Goal: Task Accomplishment & Management: Manage account settings

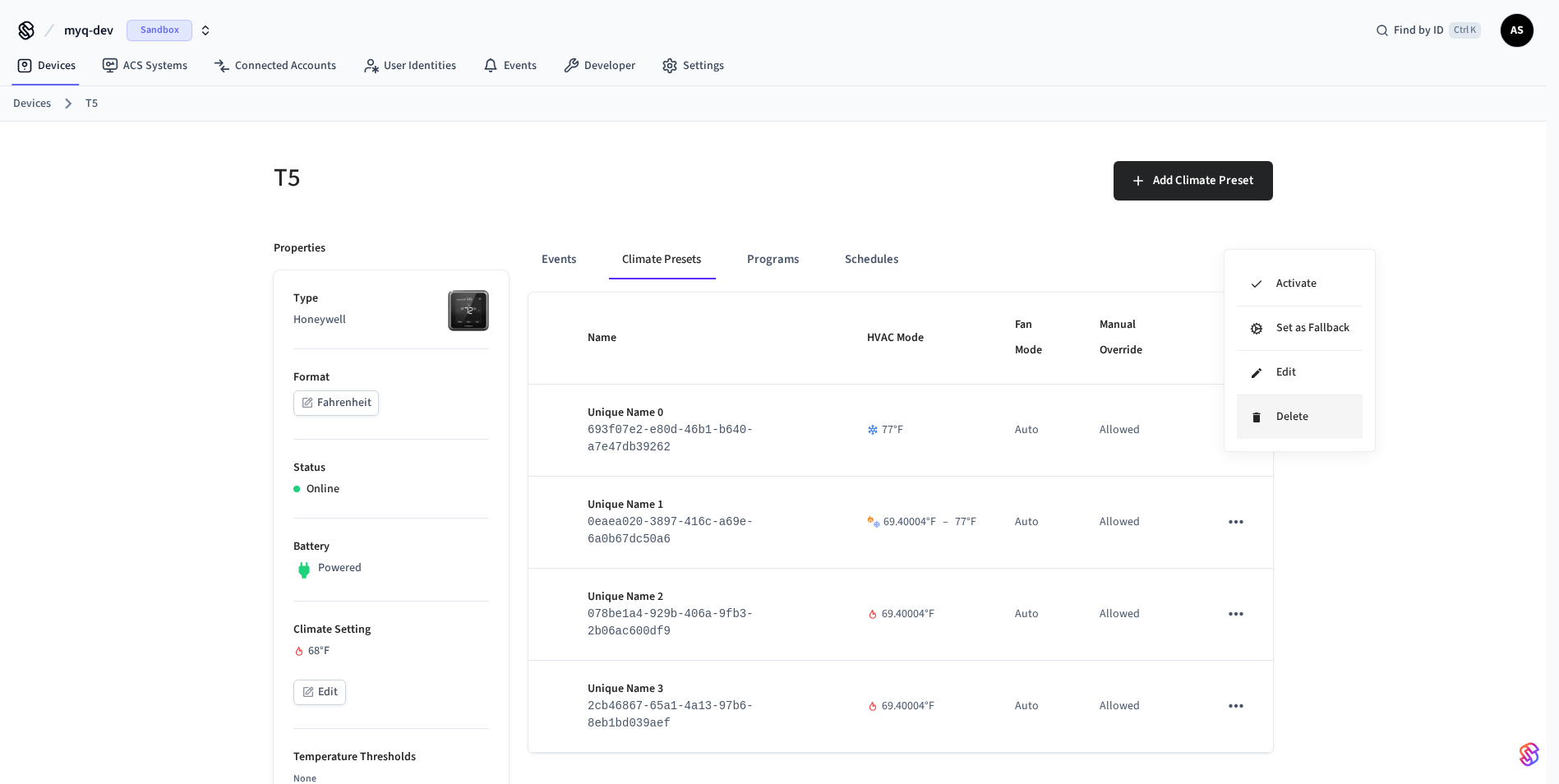
scroll to position [164, 0]
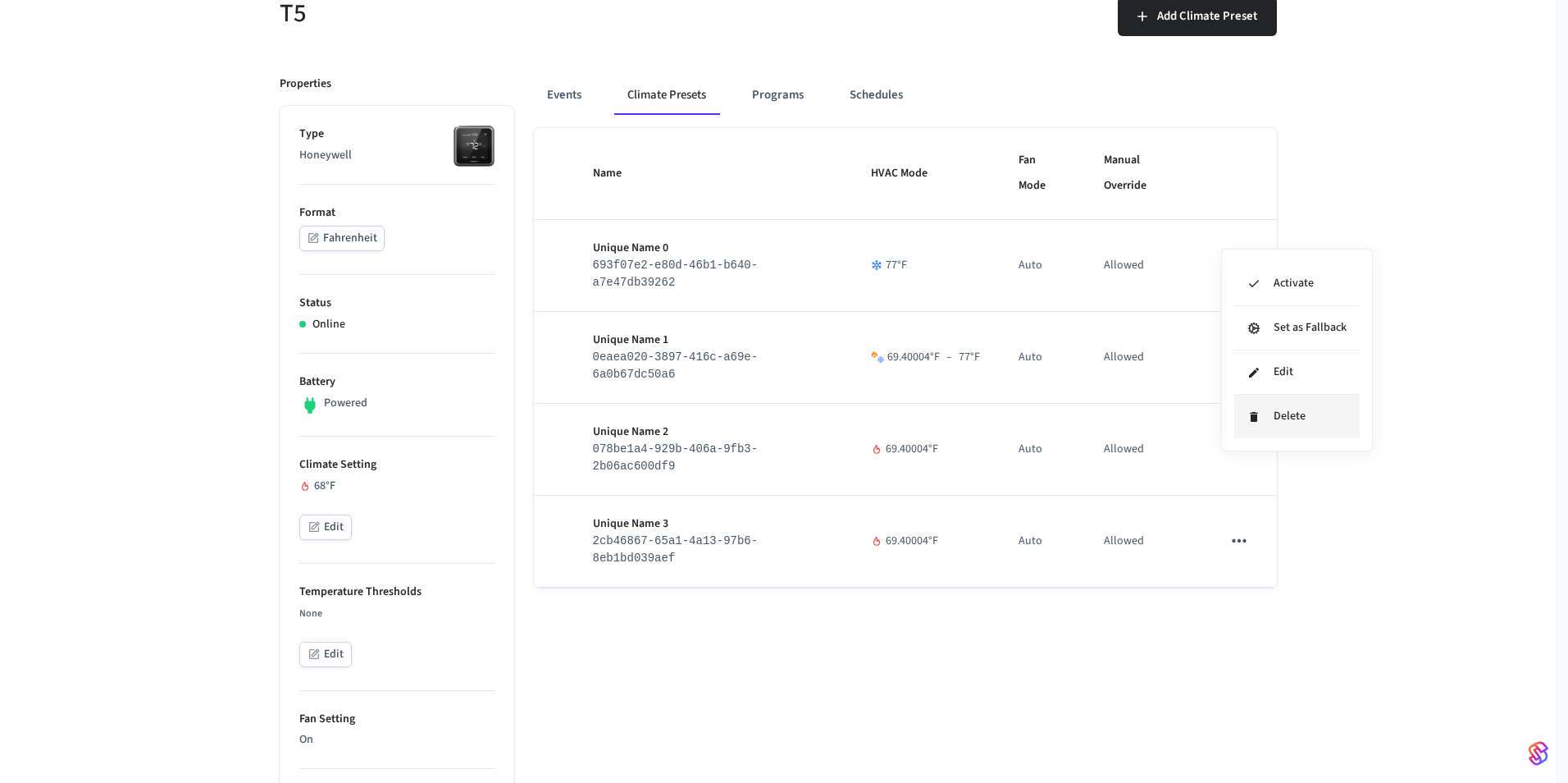
click at [1271, 399] on li "Delete" at bounding box center [1297, 416] width 126 height 44
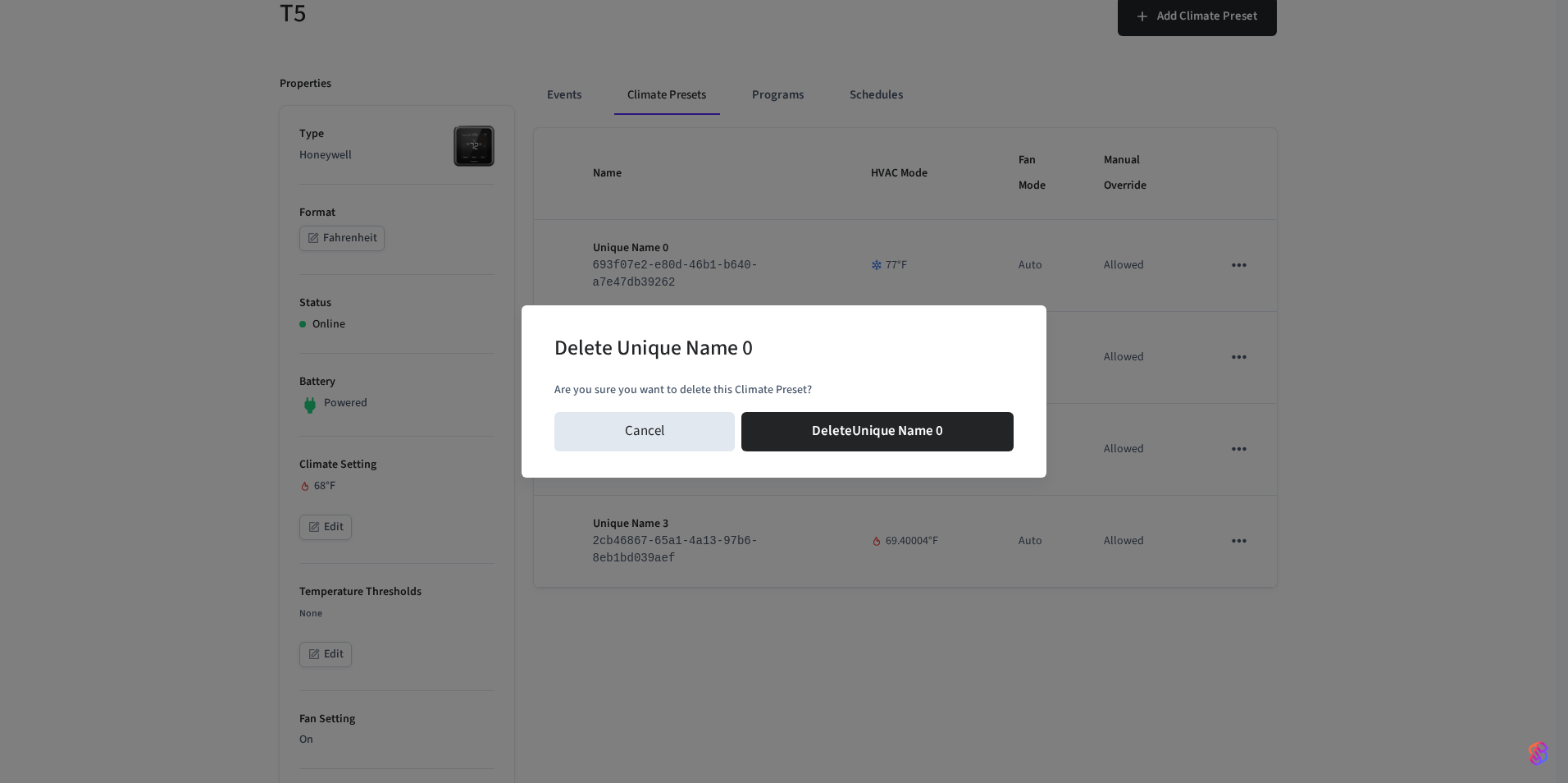
click at [880, 409] on div "Cancel Delete Unique Name 0" at bounding box center [784, 432] width 459 height 53
click at [920, 421] on button "Delete Unique Name 0" at bounding box center [877, 431] width 272 height 39
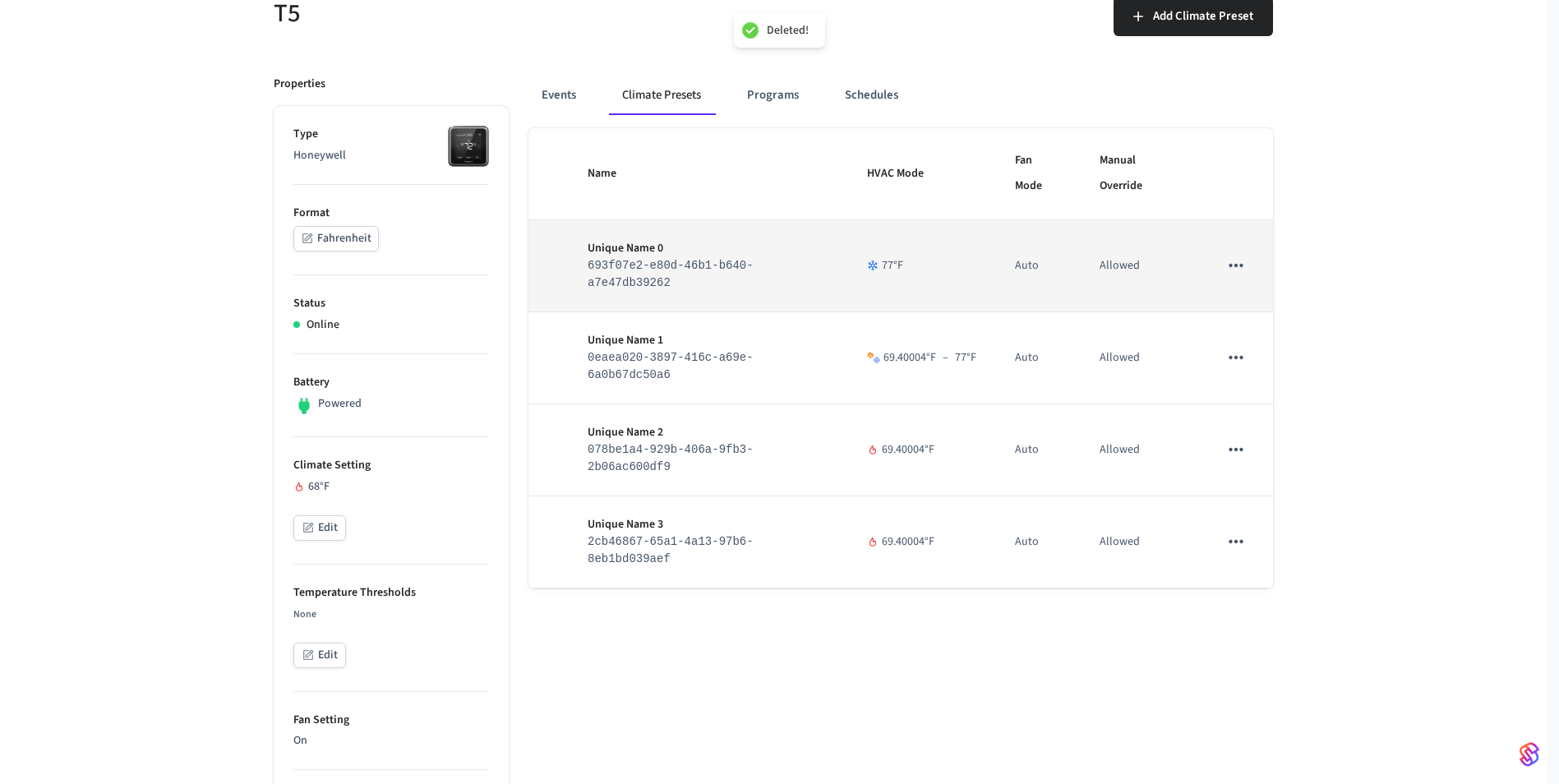
click at [1247, 255] on icon "sticky table" at bounding box center [1237, 266] width 21 height 21
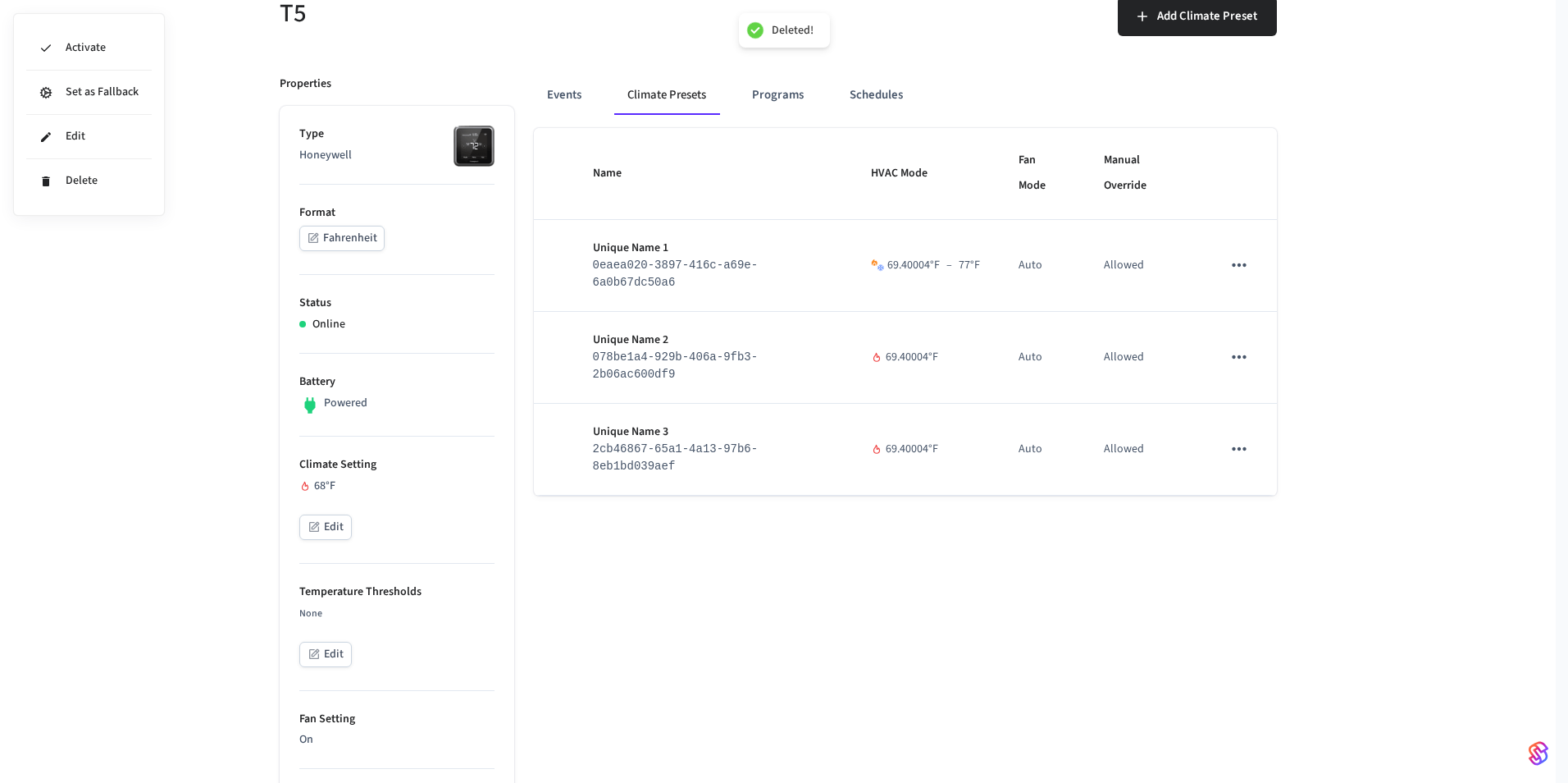
click at [1242, 231] on div at bounding box center [784, 391] width 1568 height 783
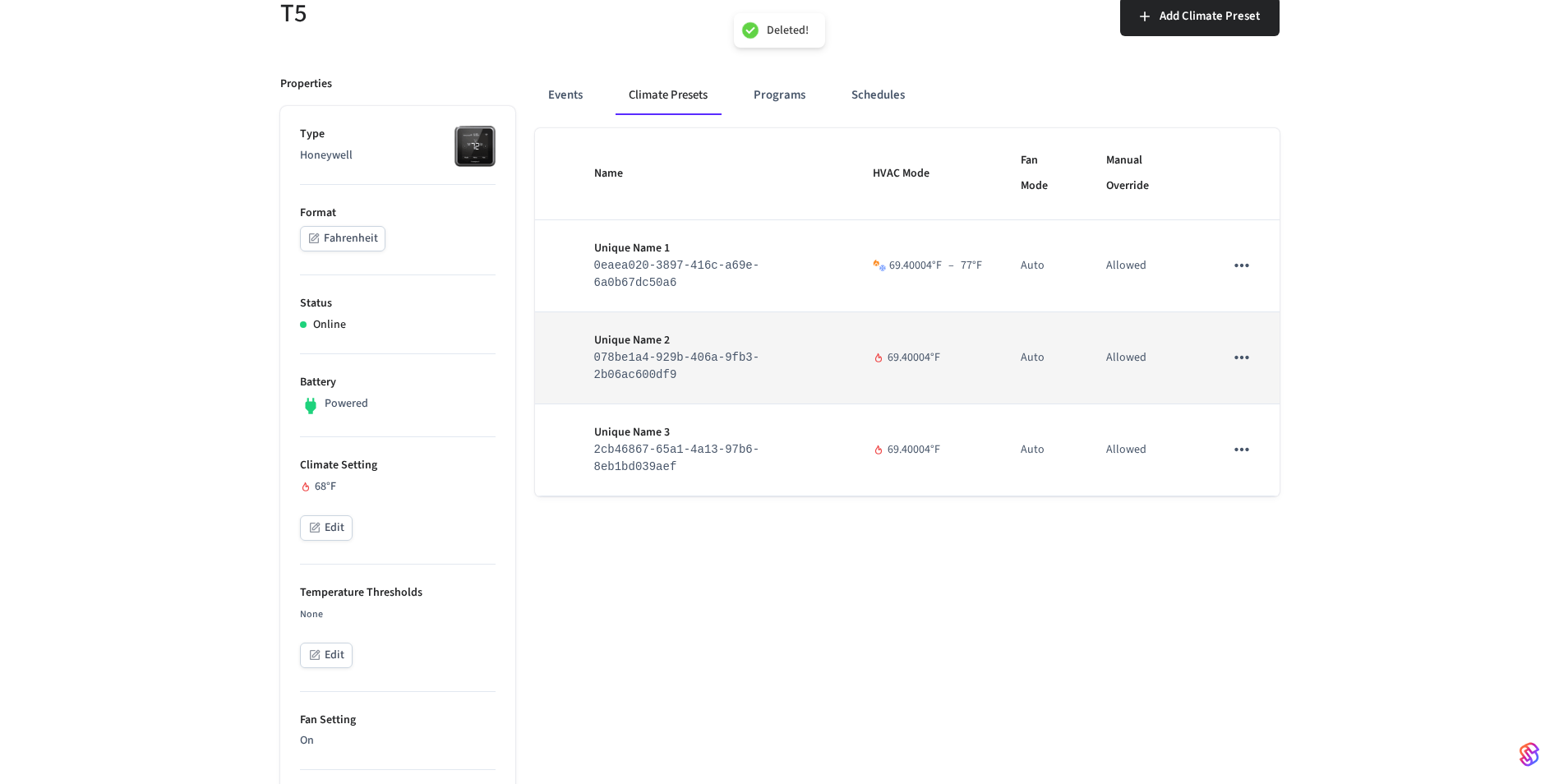
click at [1243, 347] on icon "sticky table" at bounding box center [1243, 357] width 21 height 21
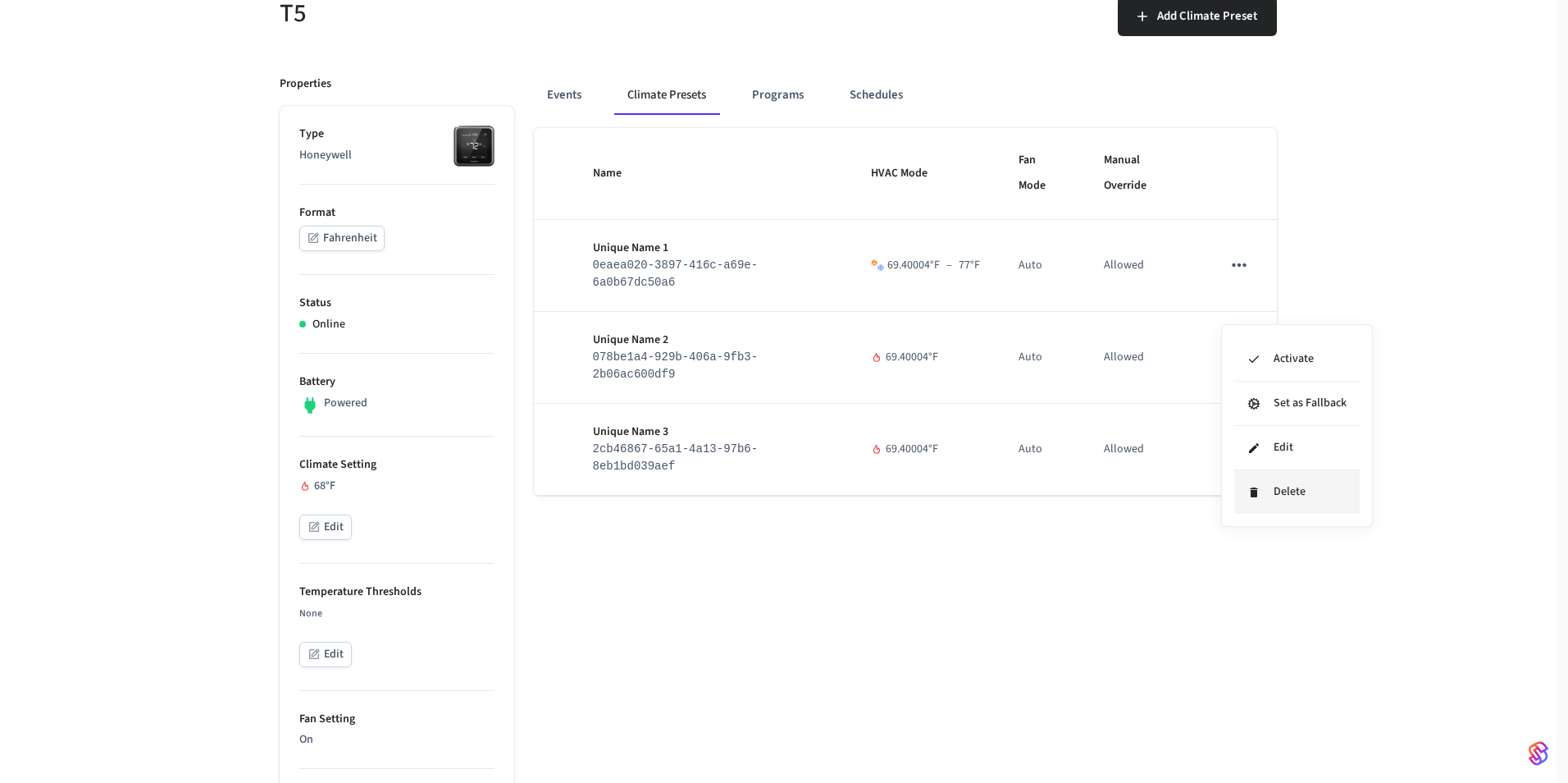
click at [1250, 496] on icon at bounding box center [1253, 491] width 13 height 13
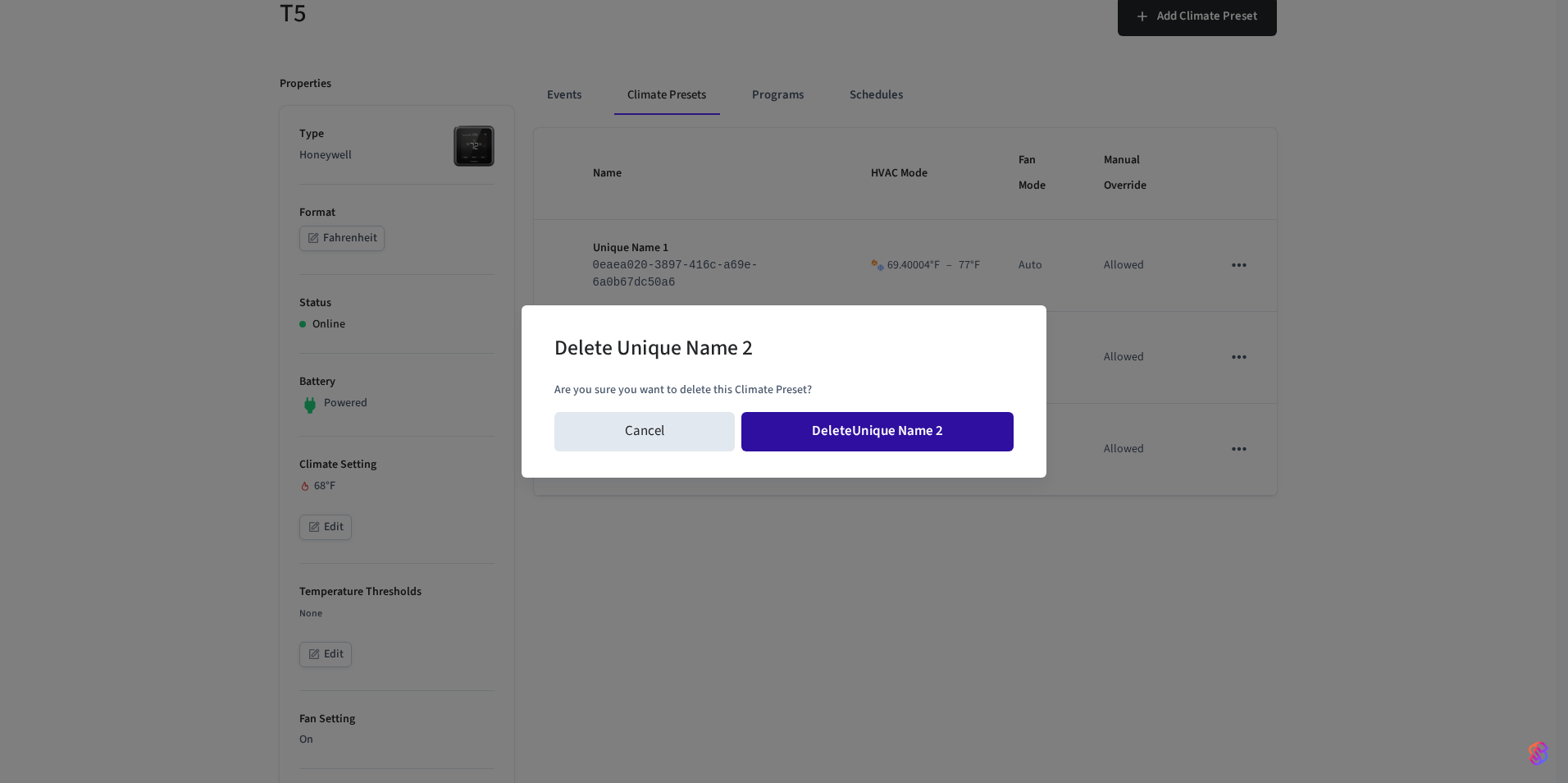
click at [975, 427] on button "Delete Unique Name 2" at bounding box center [877, 431] width 272 height 39
click at [860, 422] on button "Delete Unique Name 2" at bounding box center [877, 431] width 272 height 39
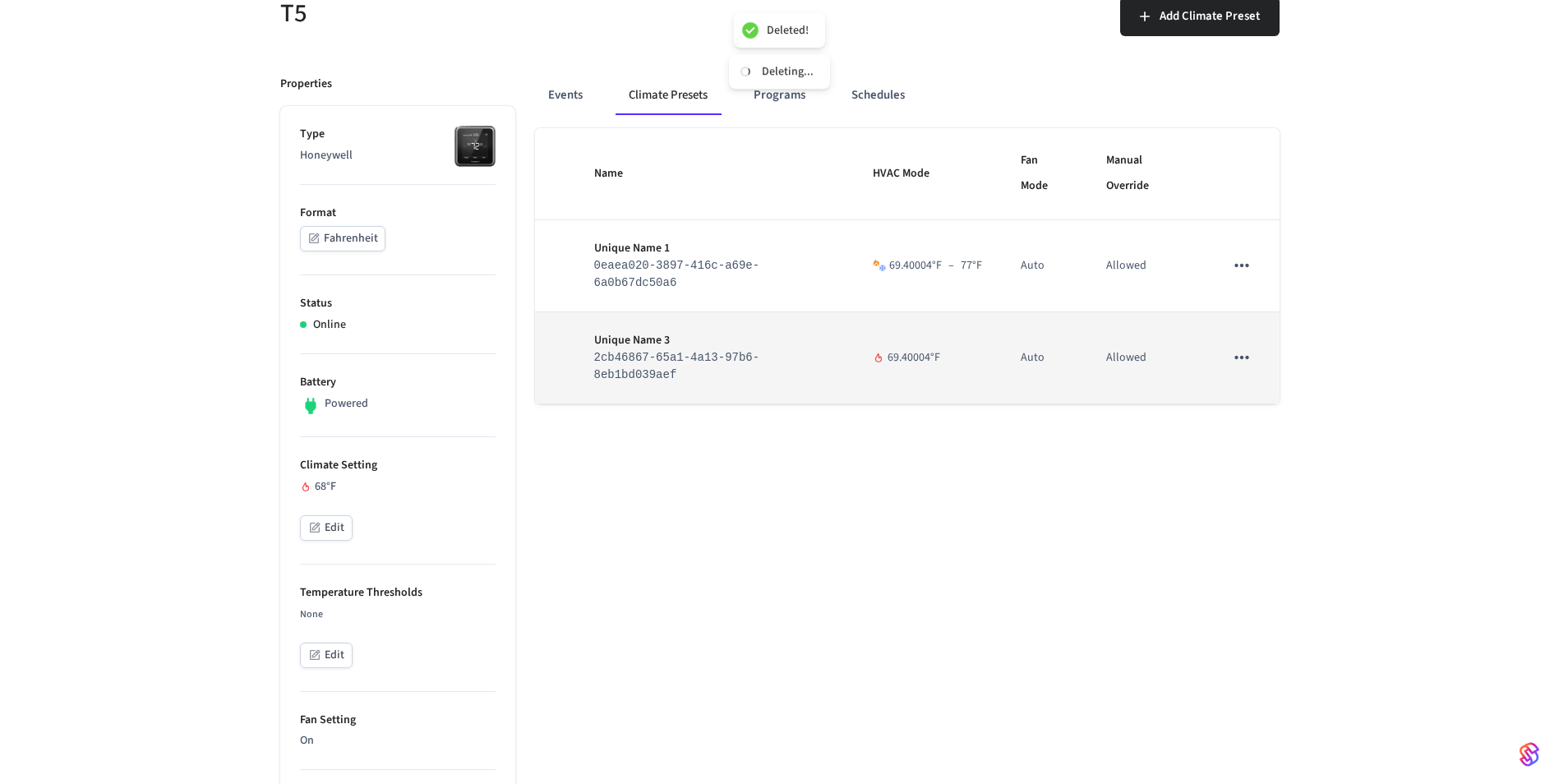
click at [1248, 347] on icon "sticky table" at bounding box center [1243, 357] width 21 height 21
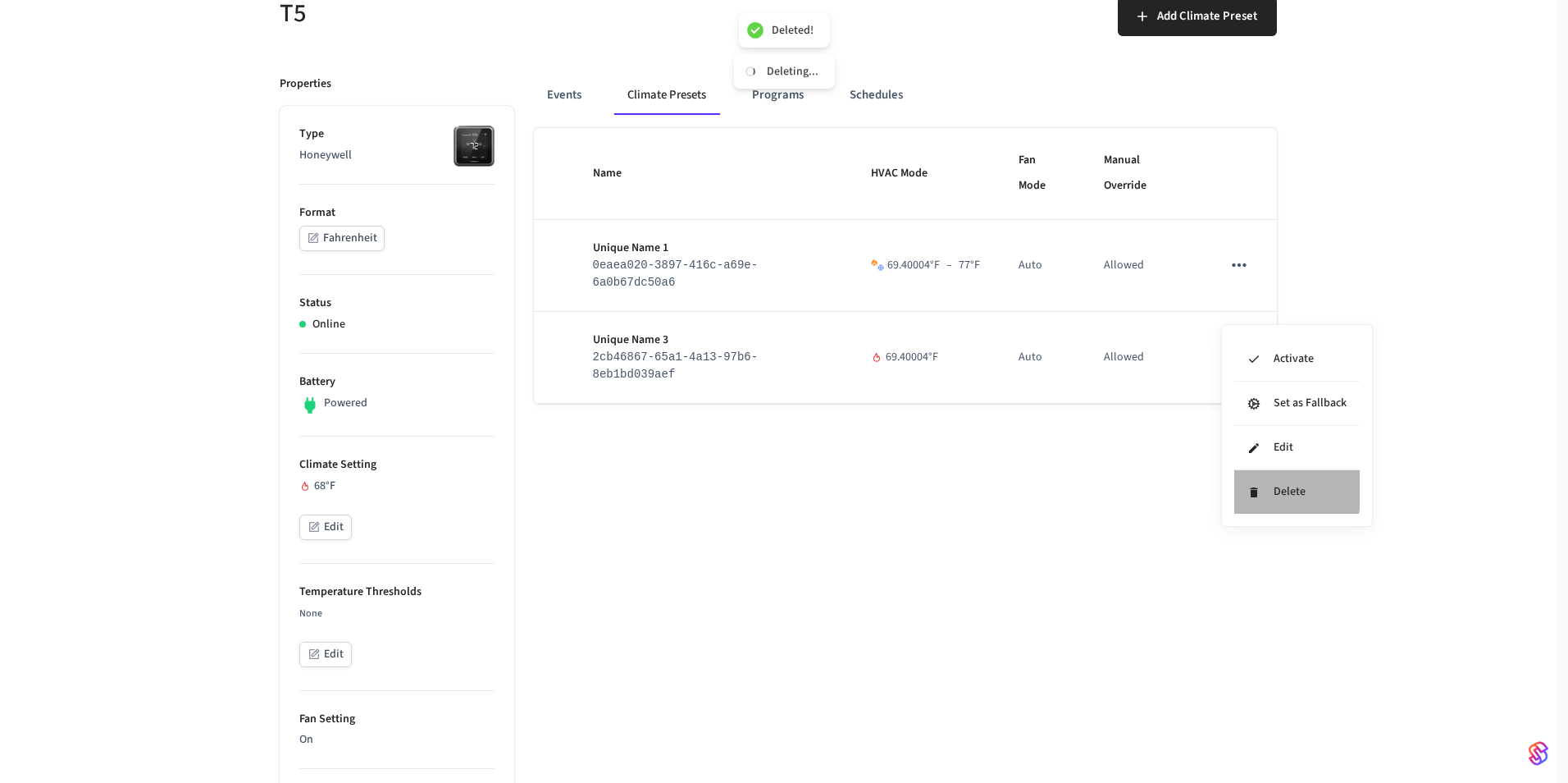
click at [1279, 489] on li "Delete" at bounding box center [1297, 491] width 126 height 44
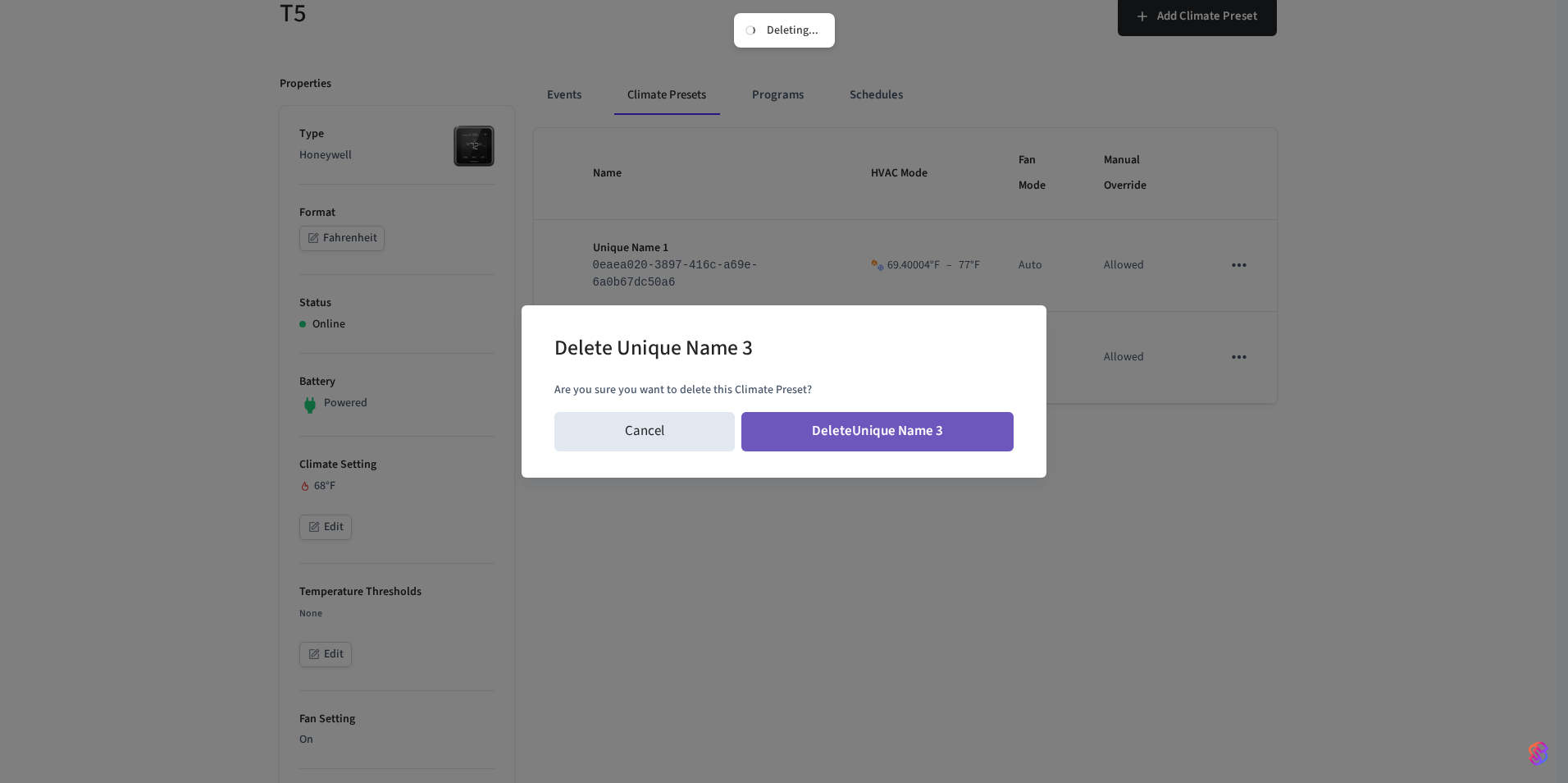
click at [930, 439] on button "Delete Unique Name 3" at bounding box center [877, 431] width 272 height 39
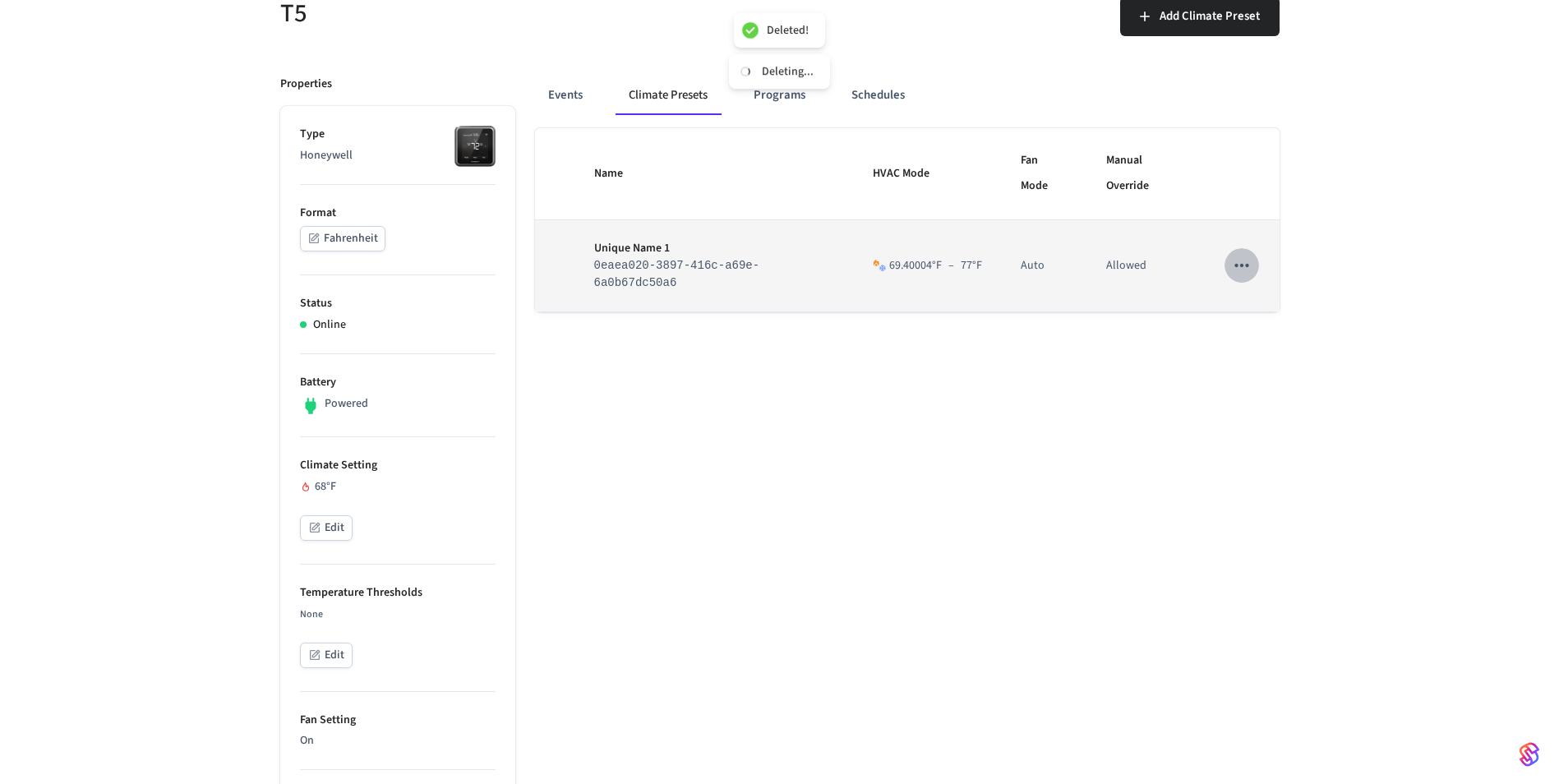
click at [1245, 255] on icon "sticky table" at bounding box center [1243, 266] width 21 height 21
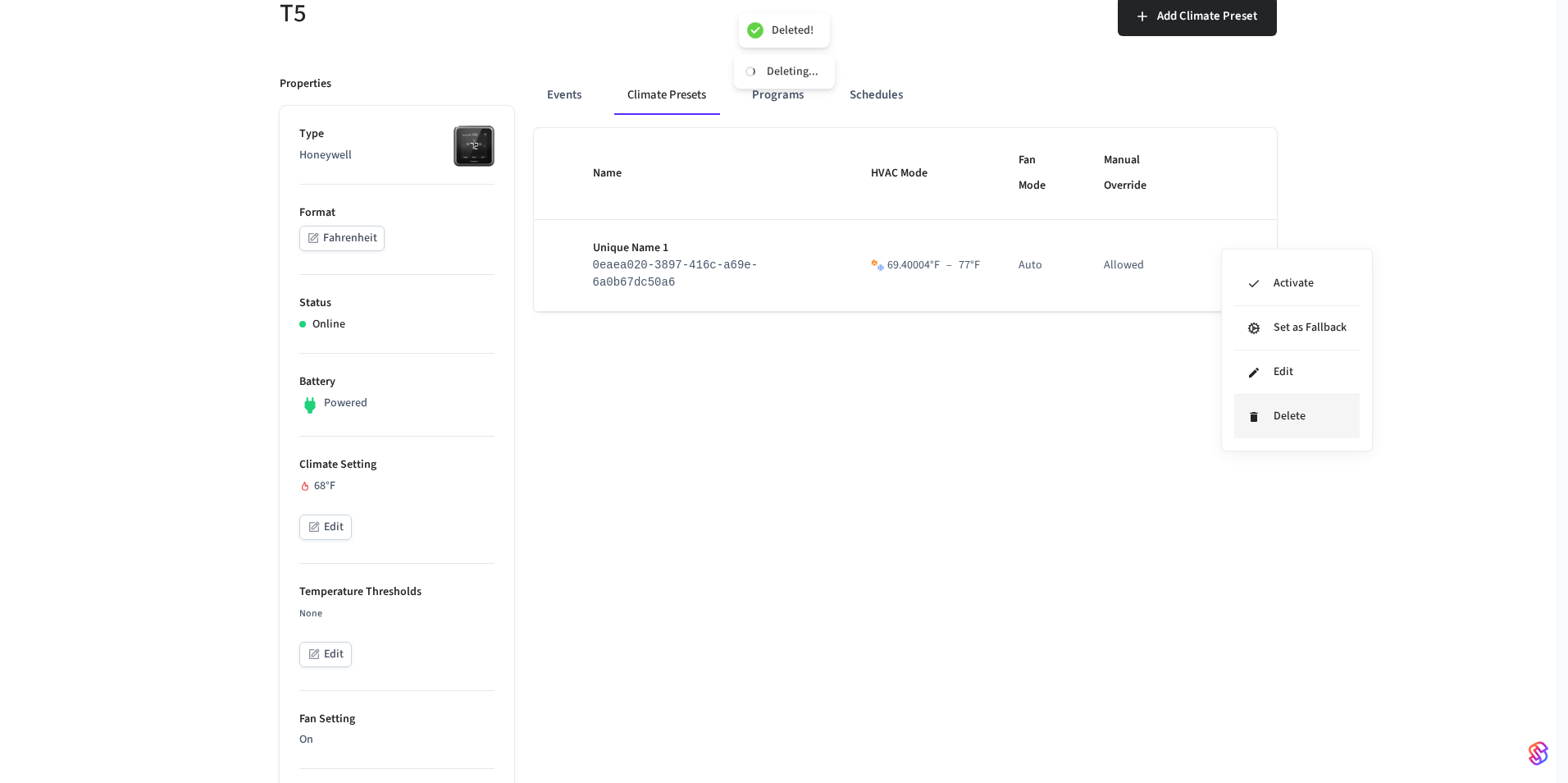
click at [1250, 427] on li "Delete" at bounding box center [1297, 416] width 126 height 44
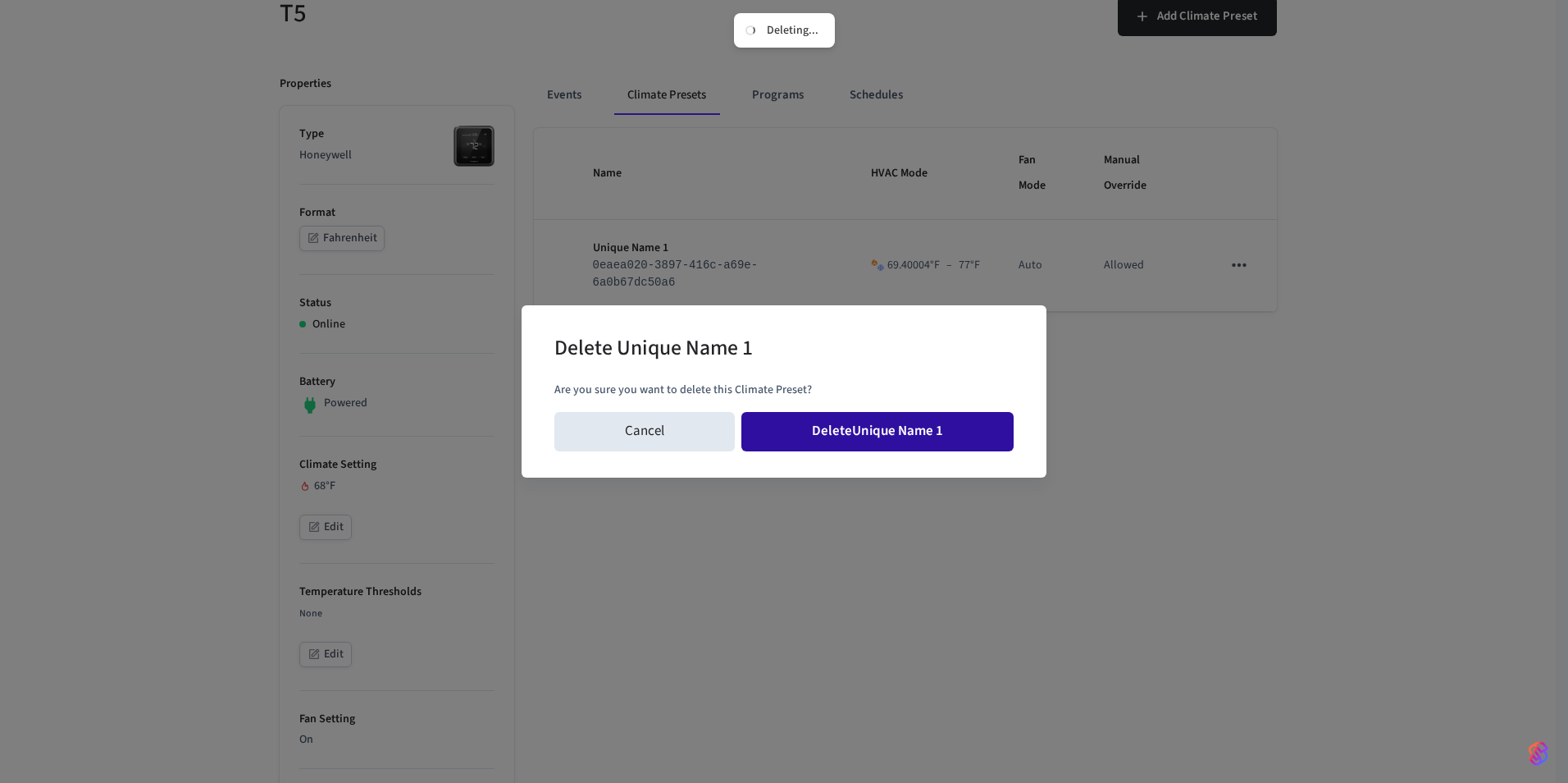
click at [819, 411] on button "Delete Unique Name 1" at bounding box center [877, 431] width 272 height 39
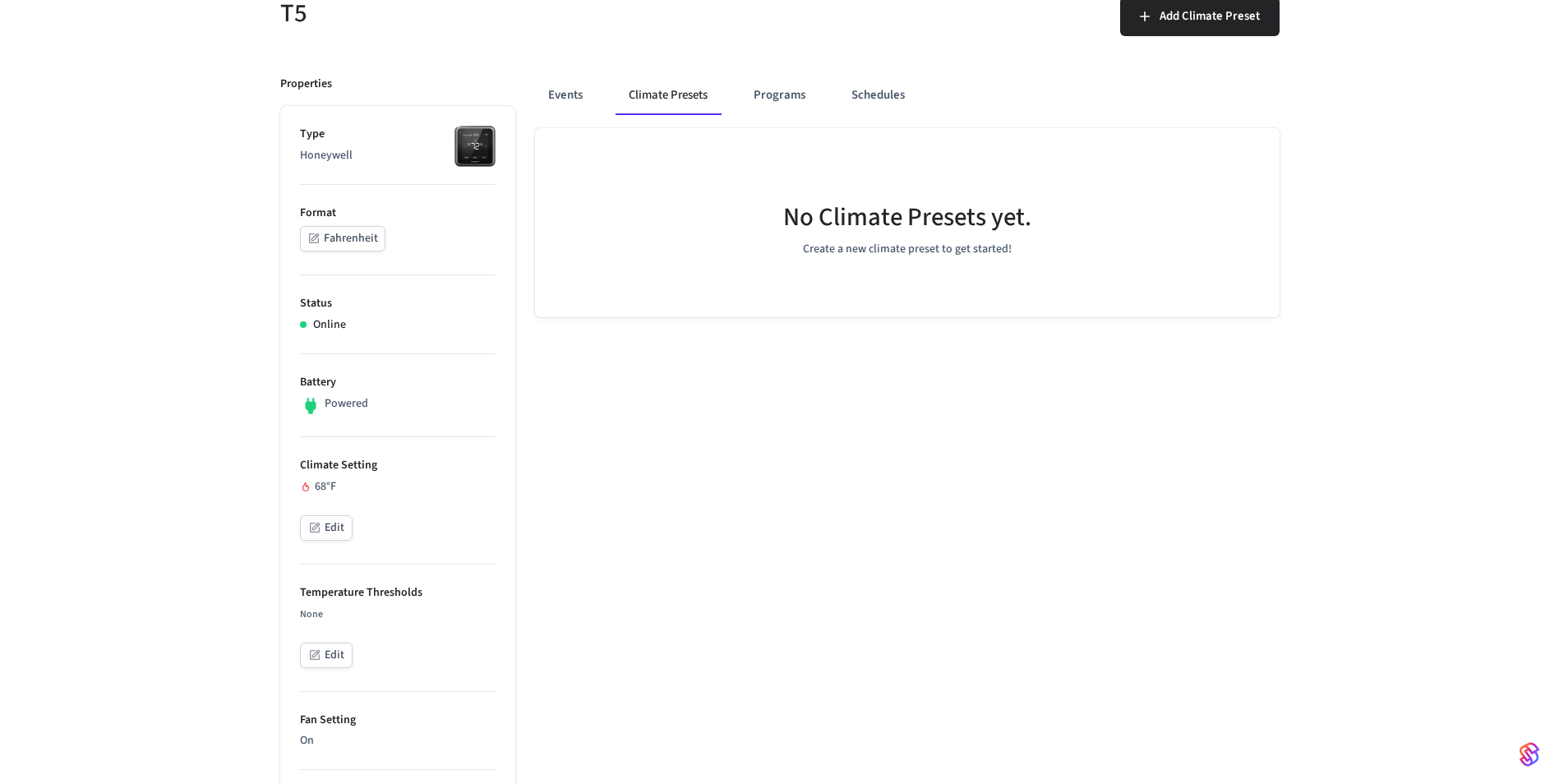
click at [1263, 275] on div "No Climate Presets yet. Create a new climate preset to get started!" at bounding box center [907, 223] width 744 height 189
click at [664, 102] on button "Climate Presets" at bounding box center [668, 95] width 105 height 39
click at [564, 98] on button "Events" at bounding box center [566, 95] width 61 height 39
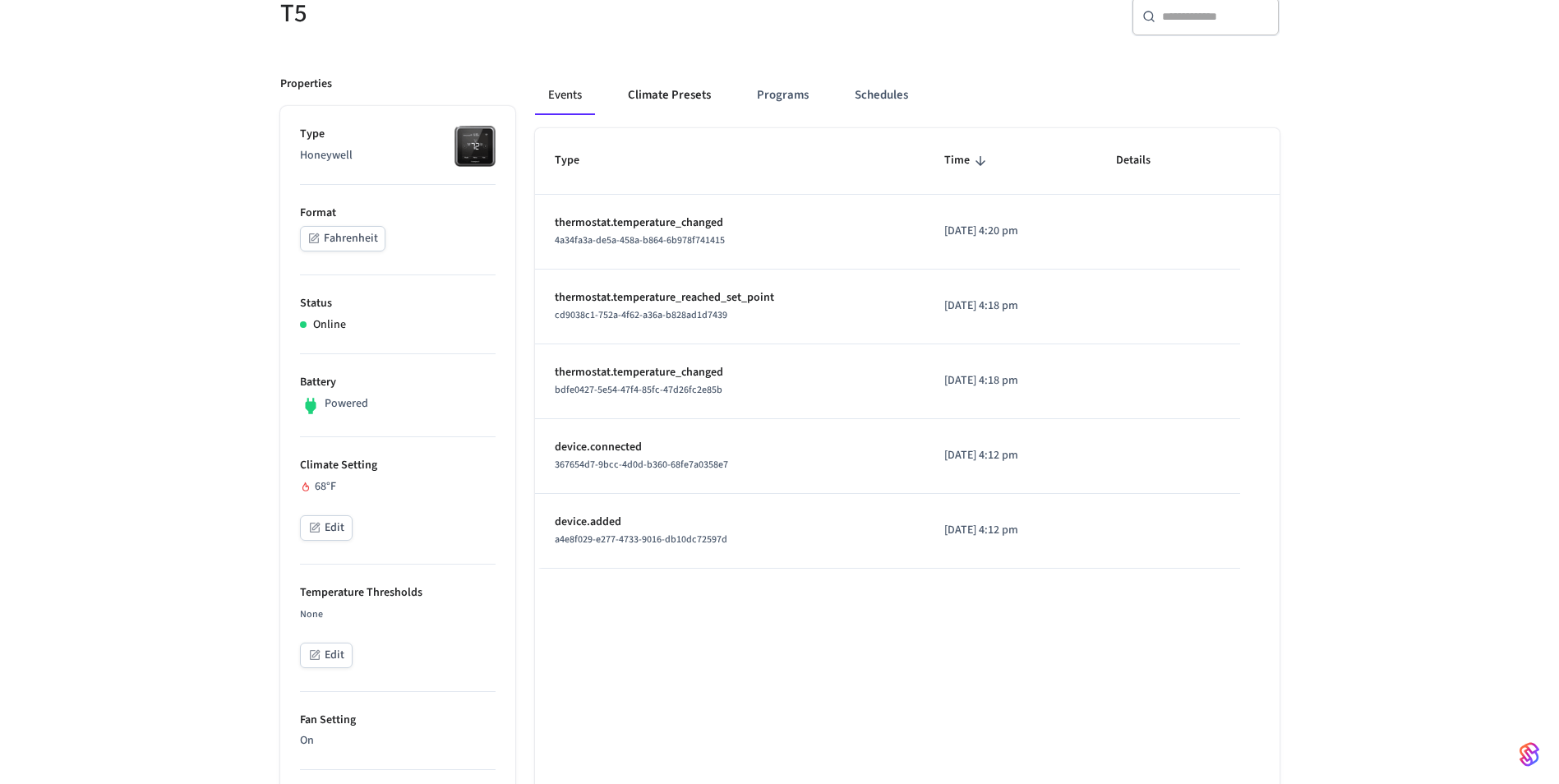
click at [677, 105] on button "Climate Presets" at bounding box center [670, 95] width 109 height 39
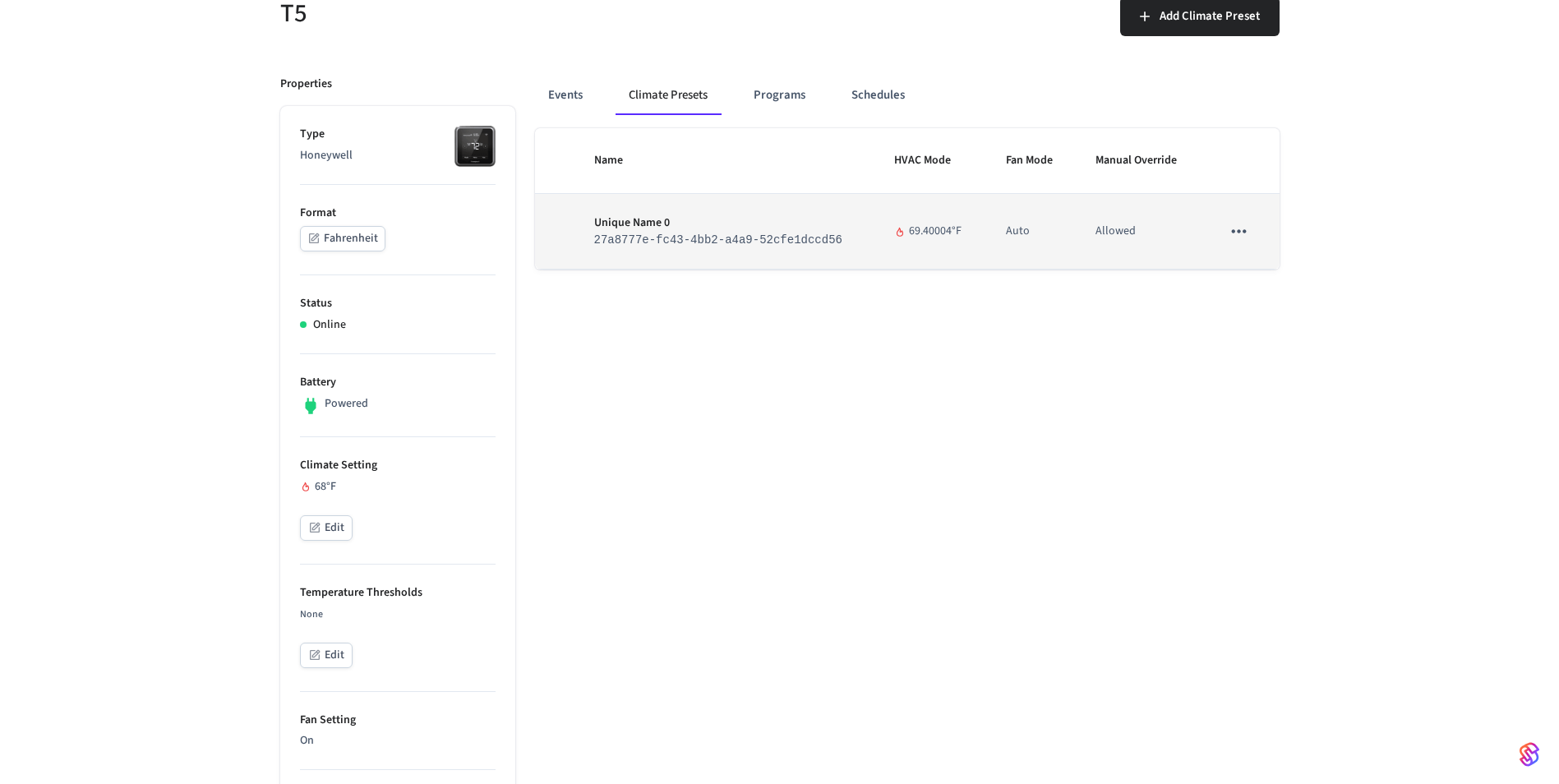
click at [1231, 234] on icon "sticky table" at bounding box center [1239, 231] width 21 height 21
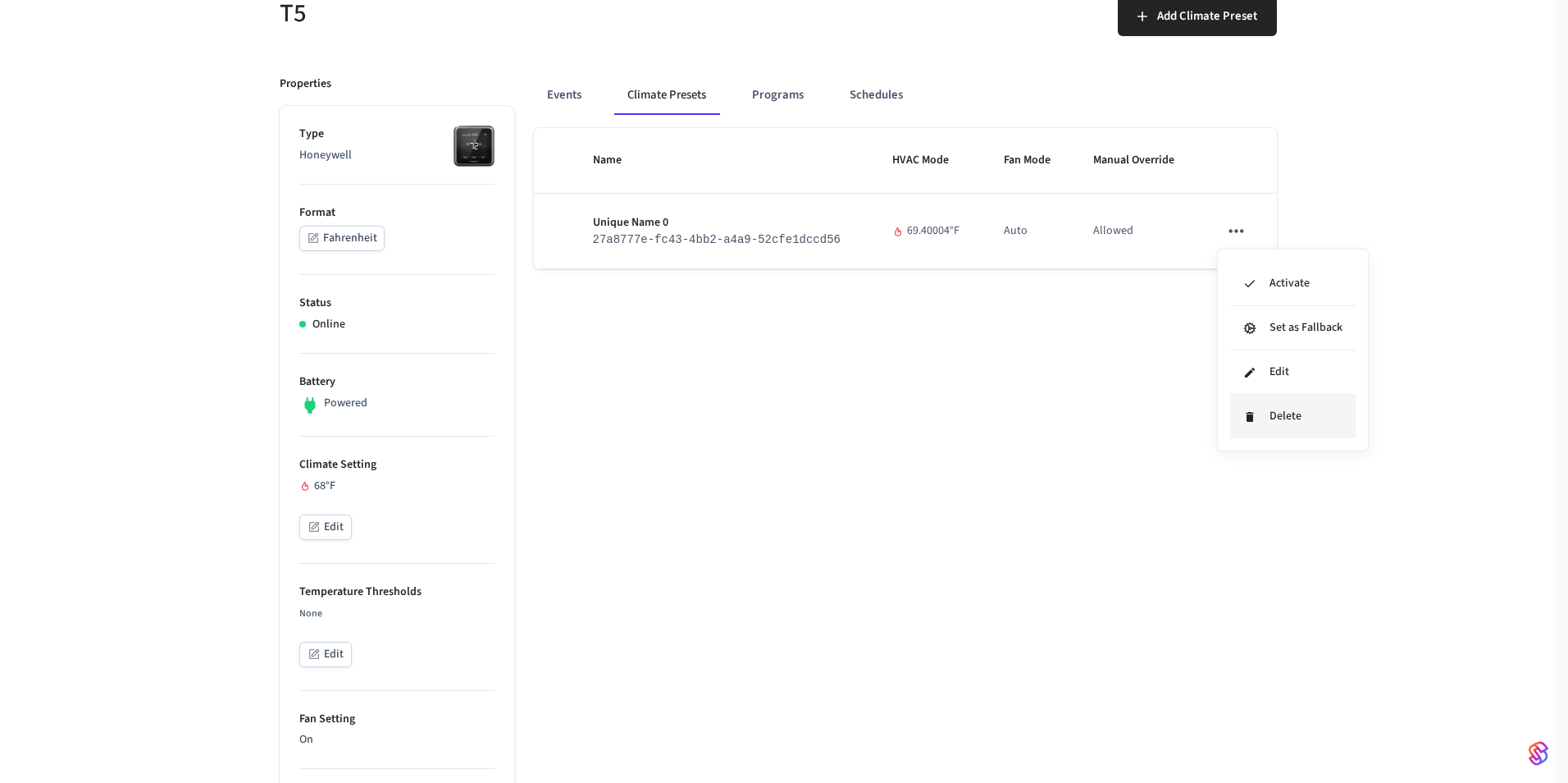
click at [1255, 420] on icon at bounding box center [1249, 416] width 13 height 13
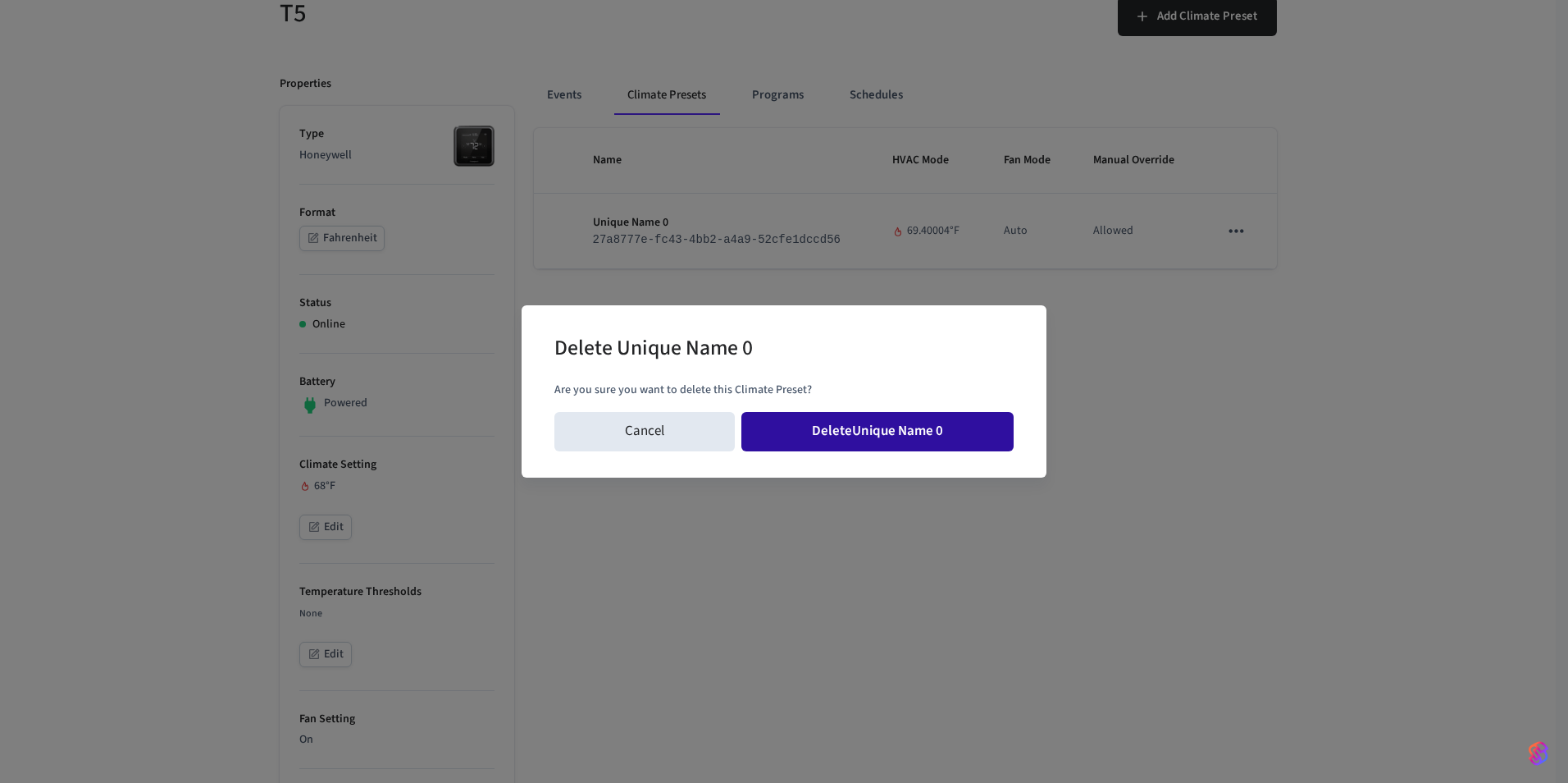
click at [960, 412] on button "Delete Unique Name 0" at bounding box center [877, 431] width 272 height 39
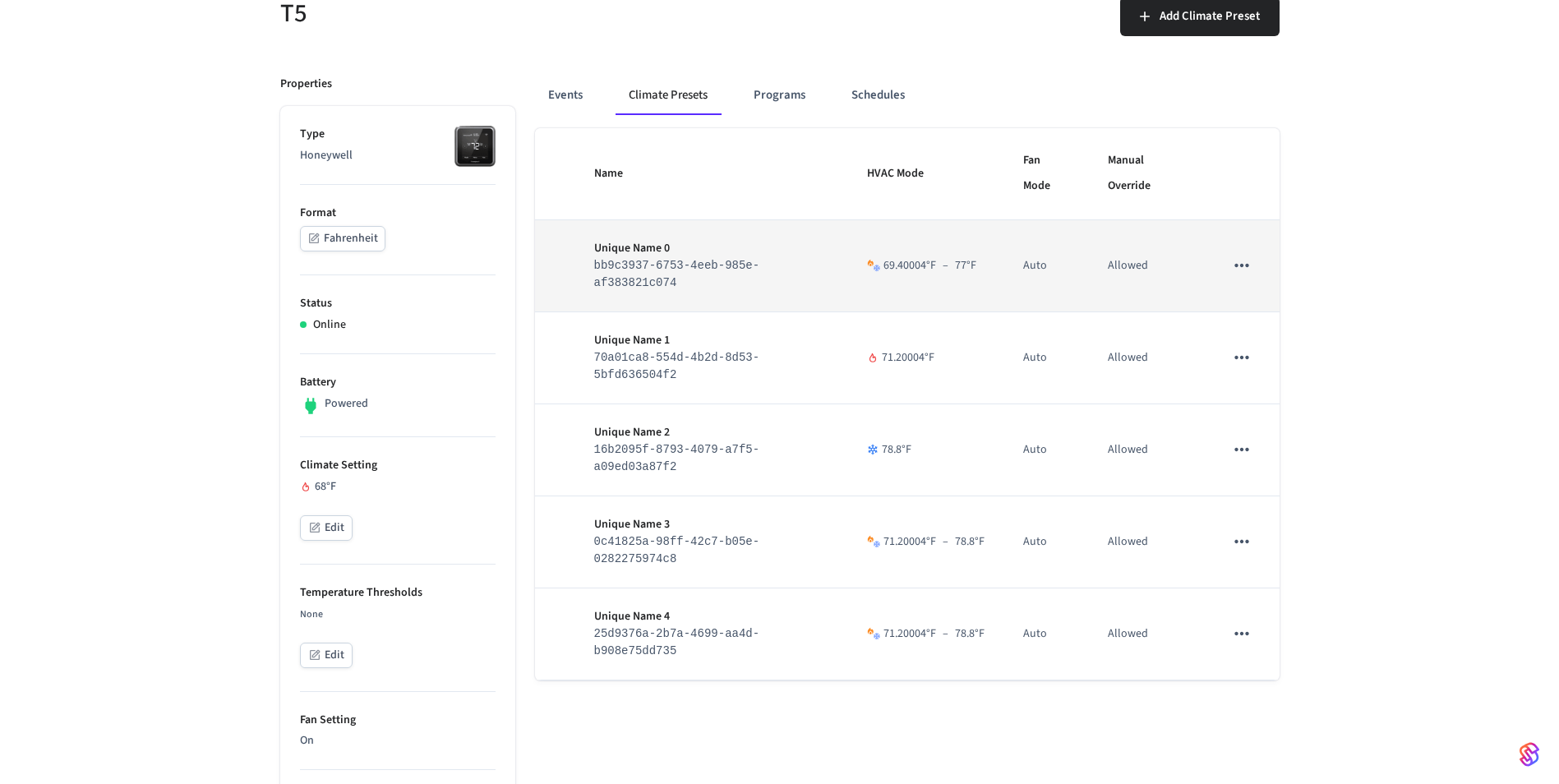
click at [1247, 273] on icon "sticky table" at bounding box center [1243, 266] width 21 height 21
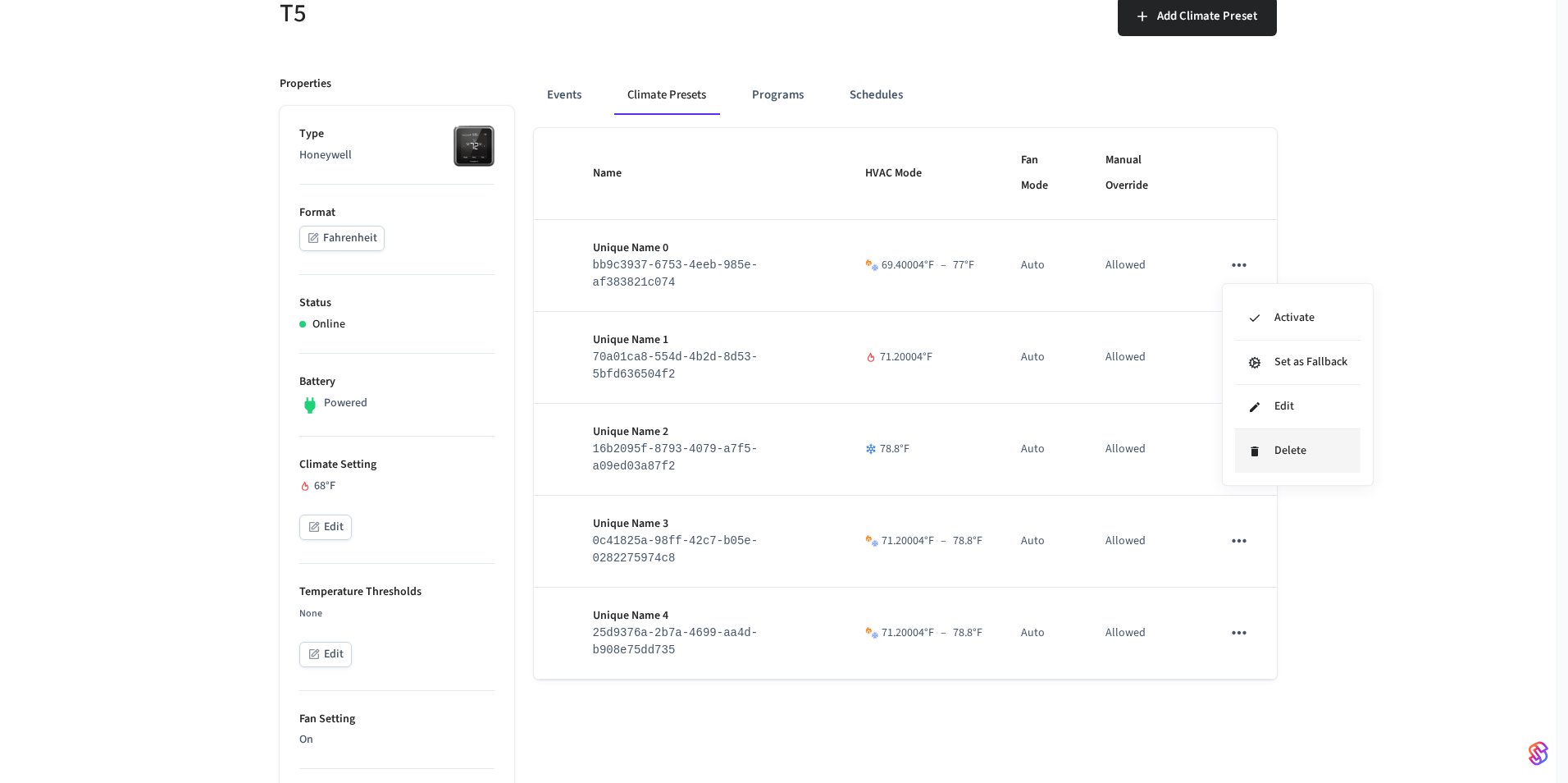
click at [1261, 442] on li "Delete" at bounding box center [1297, 450] width 126 height 44
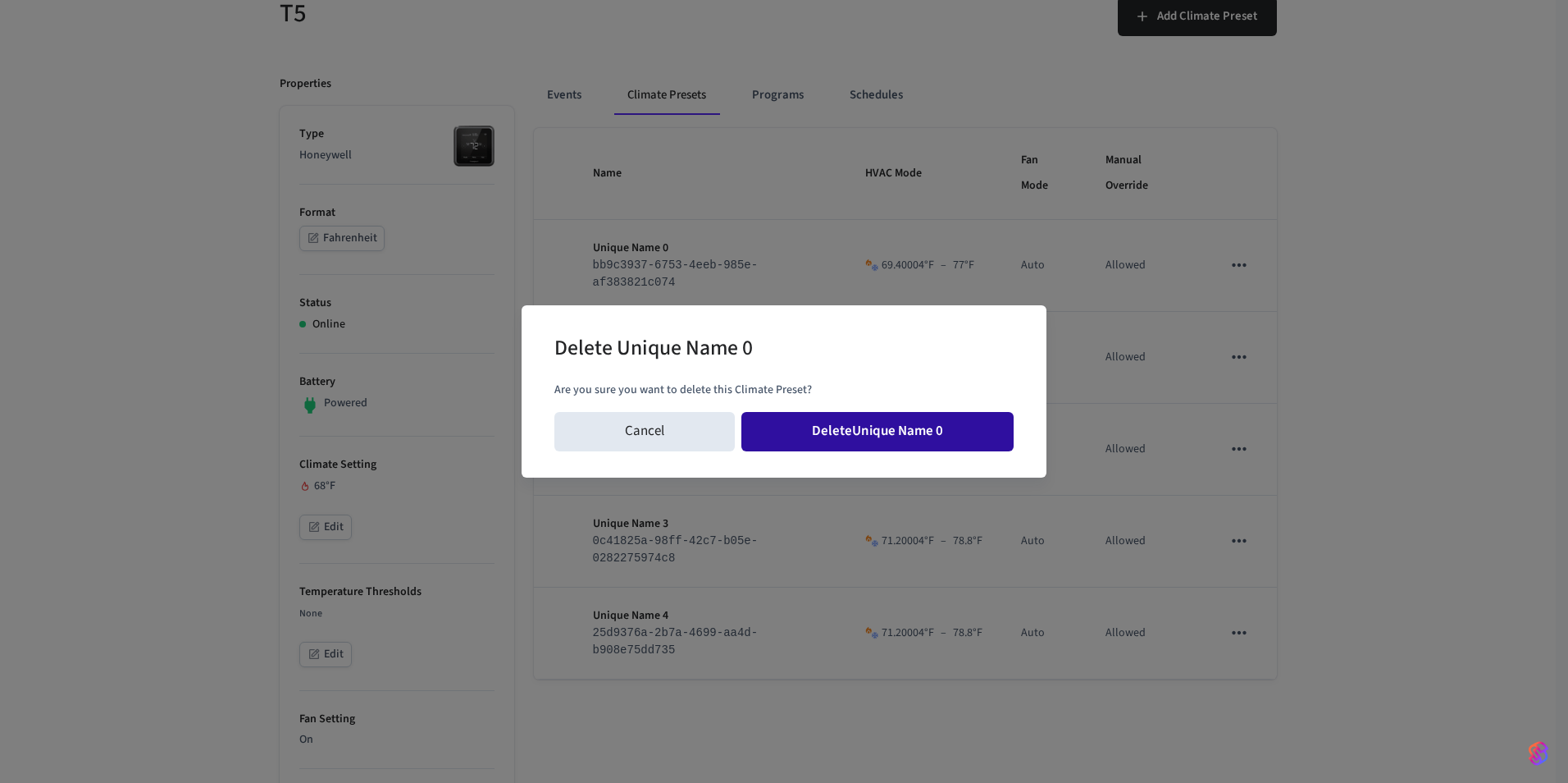
drag, startPoint x: 890, startPoint y: 422, endPoint x: 914, endPoint y: 427, distance: 24.5
click at [889, 422] on button "Delete Unique Name 0" at bounding box center [877, 431] width 272 height 39
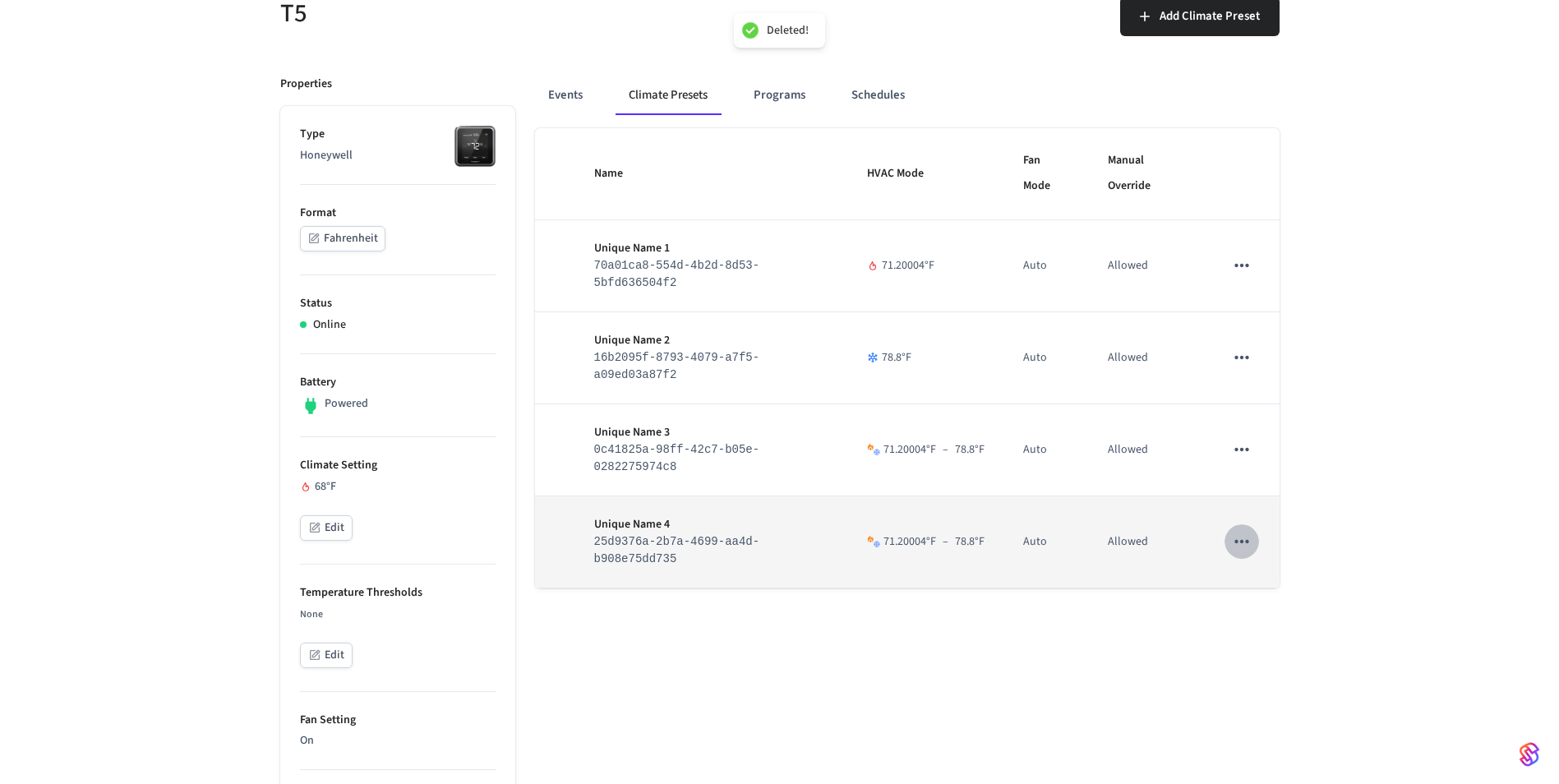
click at [1242, 552] on icon "sticky table" at bounding box center [1243, 542] width 21 height 21
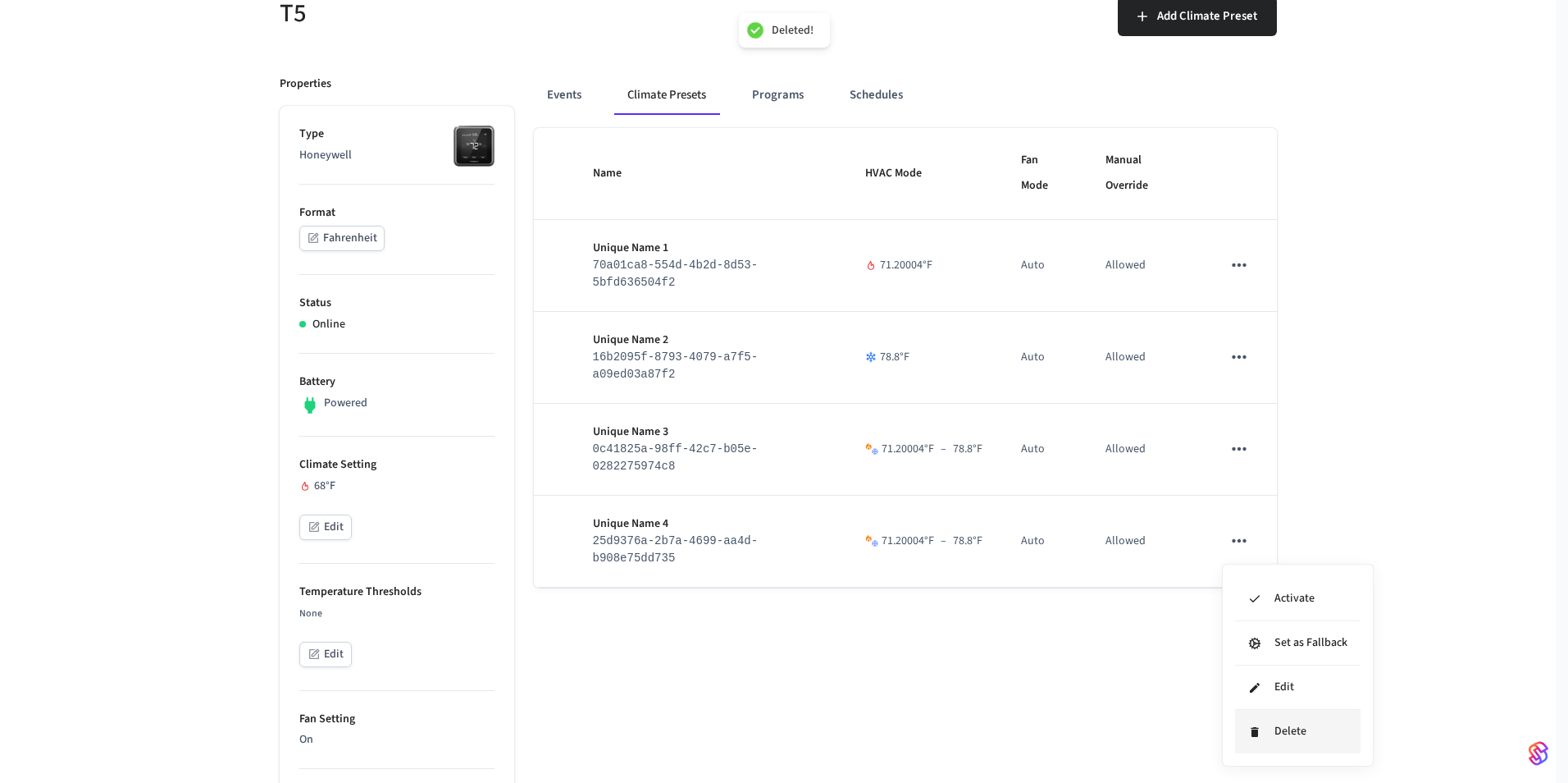
click at [1275, 719] on li "Delete" at bounding box center [1297, 731] width 126 height 44
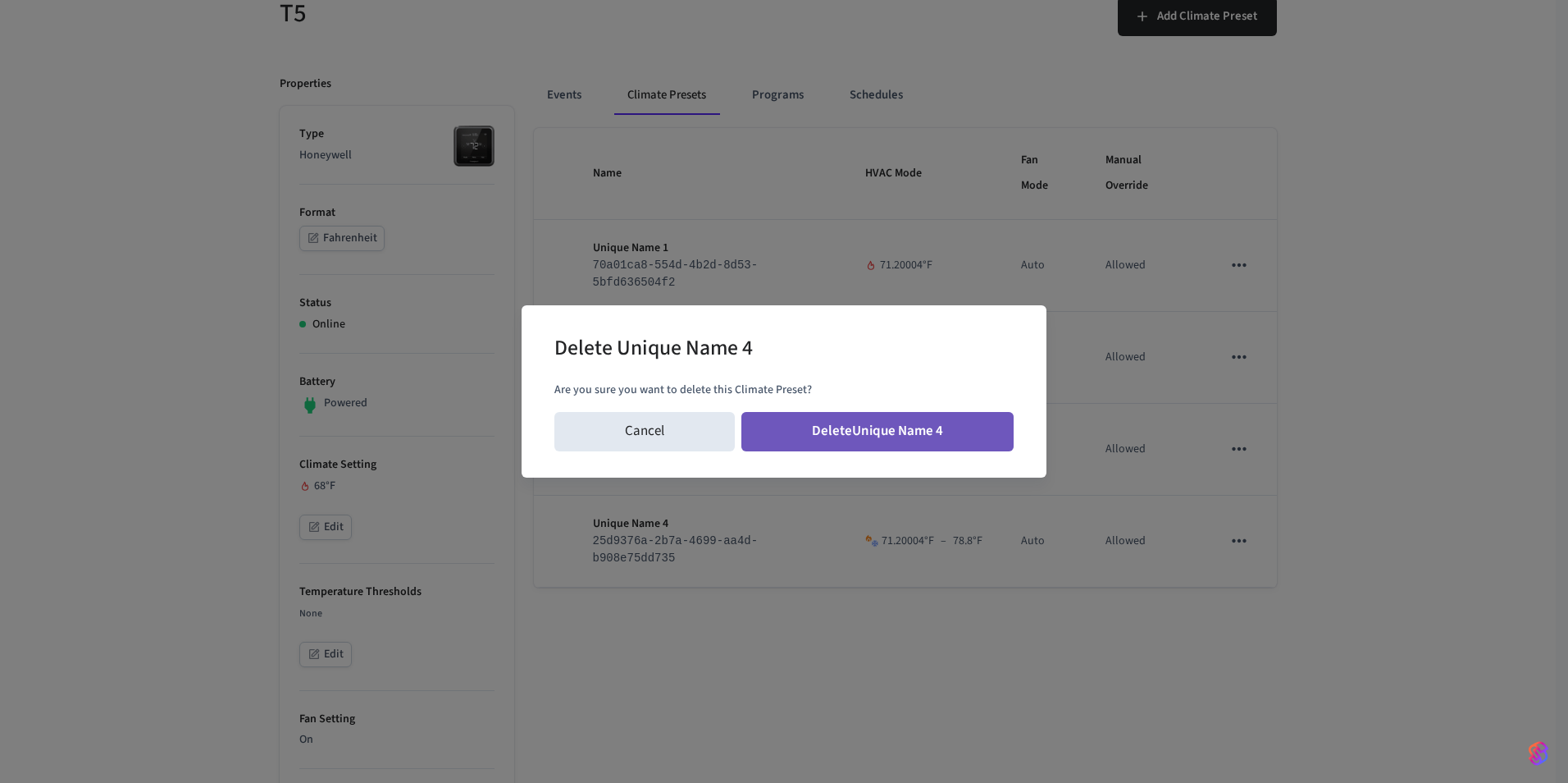
click at [945, 438] on button "Delete Unique Name 4" at bounding box center [877, 431] width 272 height 39
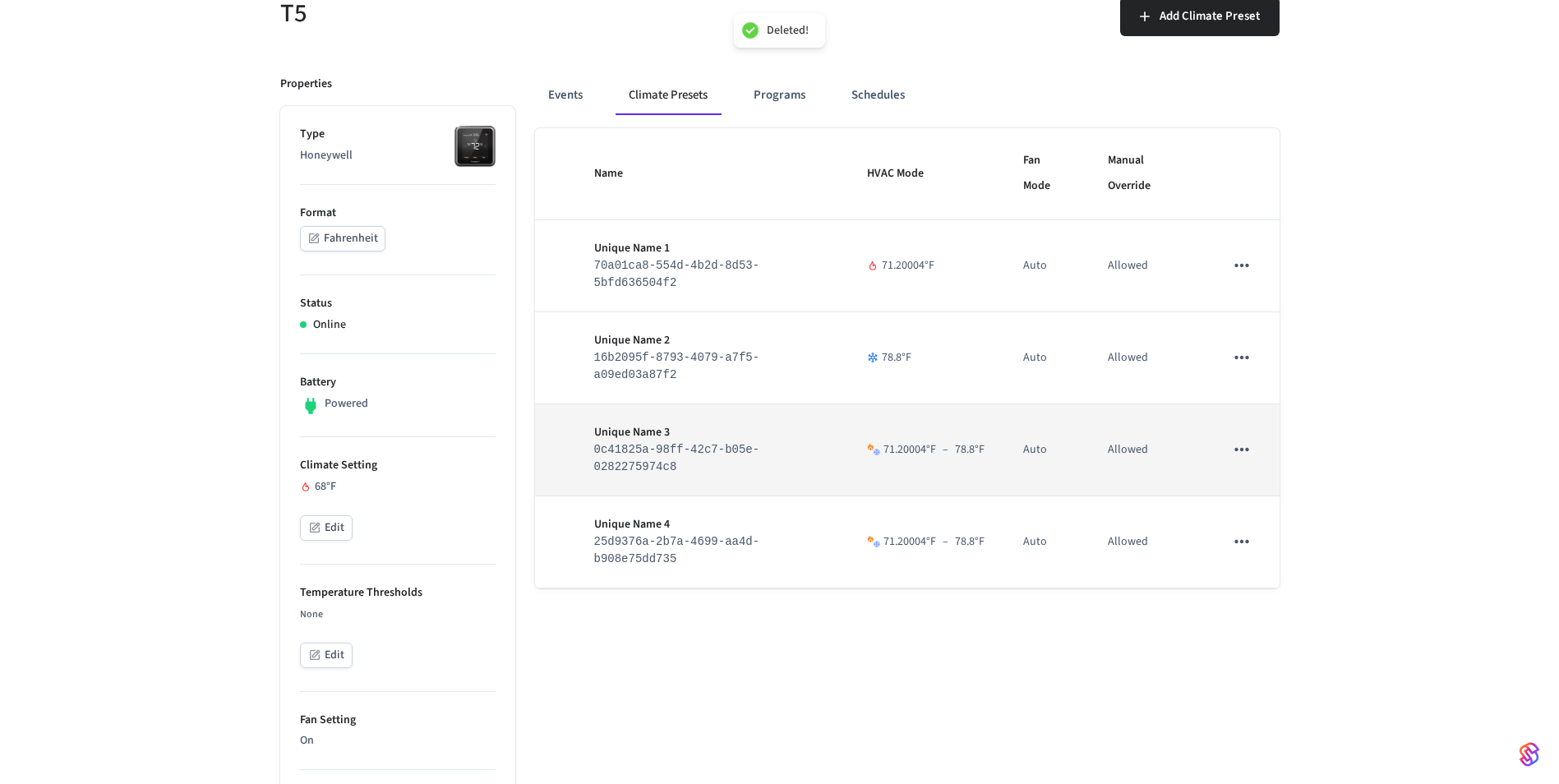
click at [1252, 450] on icon "sticky table" at bounding box center [1243, 449] width 21 height 21
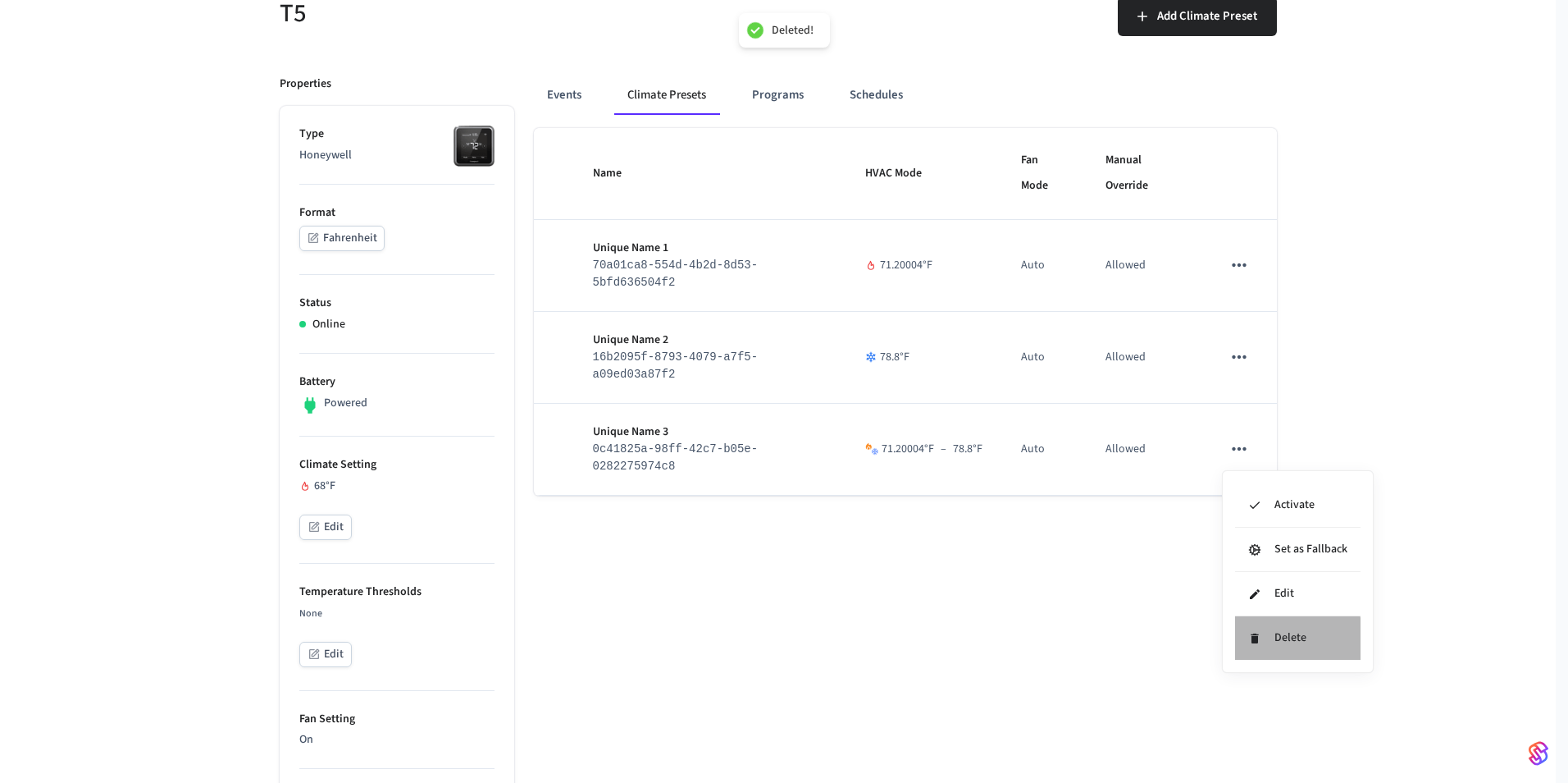
click at [1262, 640] on li "Delete" at bounding box center [1297, 638] width 126 height 44
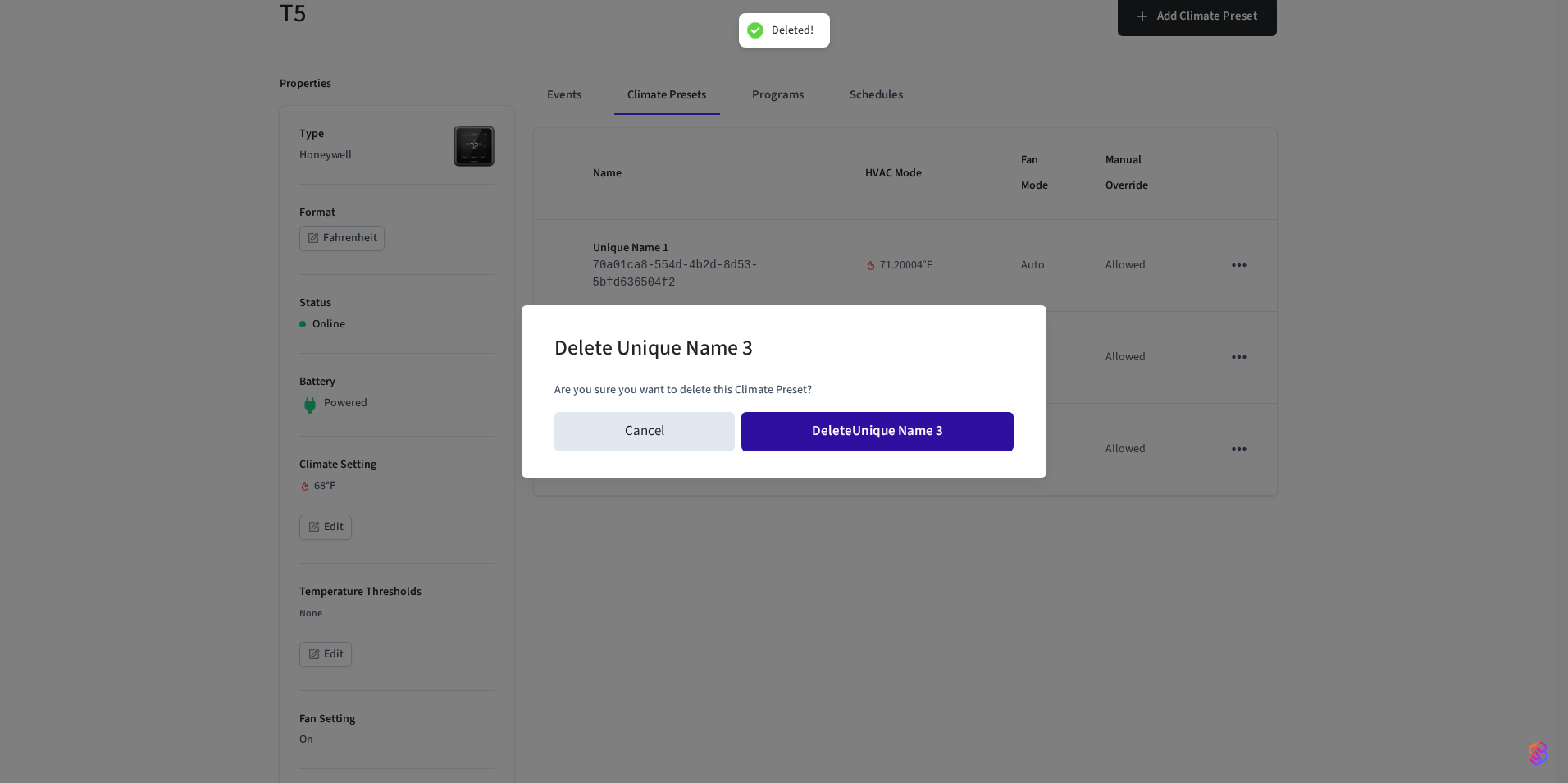
click at [849, 435] on button "Delete Unique Name 3" at bounding box center [877, 431] width 272 height 39
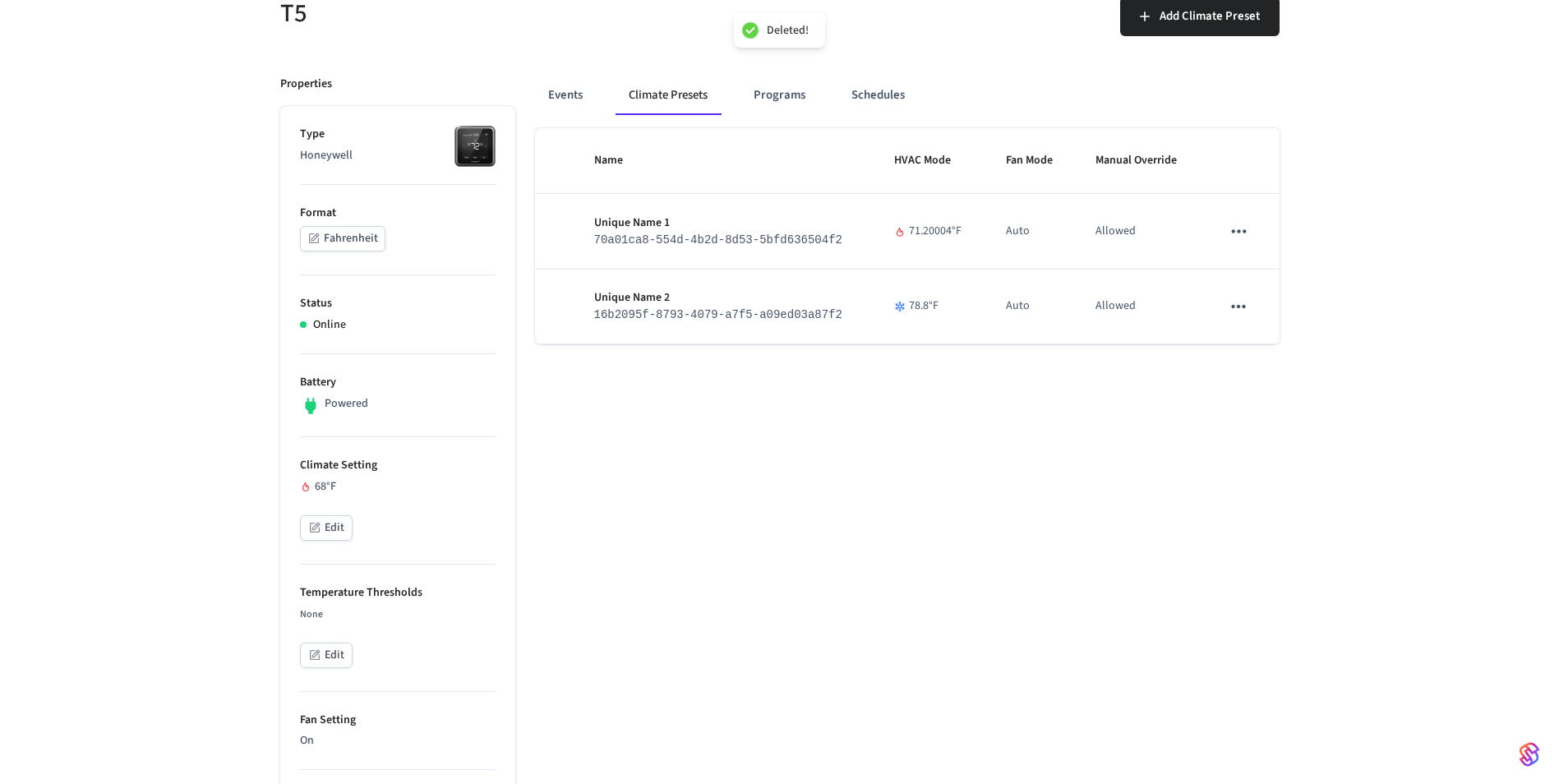
click at [1238, 355] on div "Name HVAC Mode Fan Mode Manual Override Unique Name 1 70a01ca8-554d-4b2d-8d53-5…" at bounding box center [907, 797] width 744 height 1338
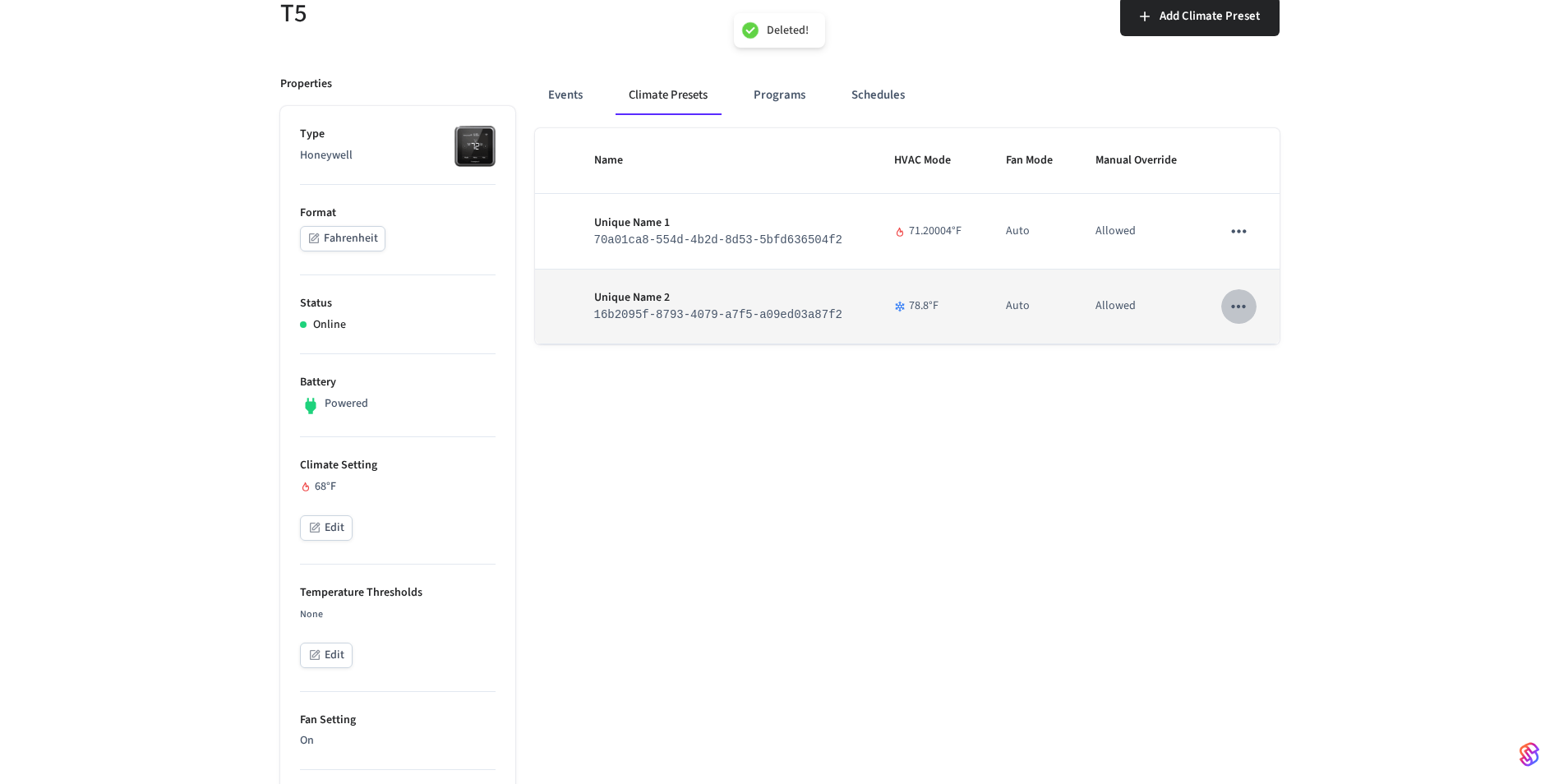
click at [1238, 313] on icon "sticky table" at bounding box center [1239, 307] width 21 height 21
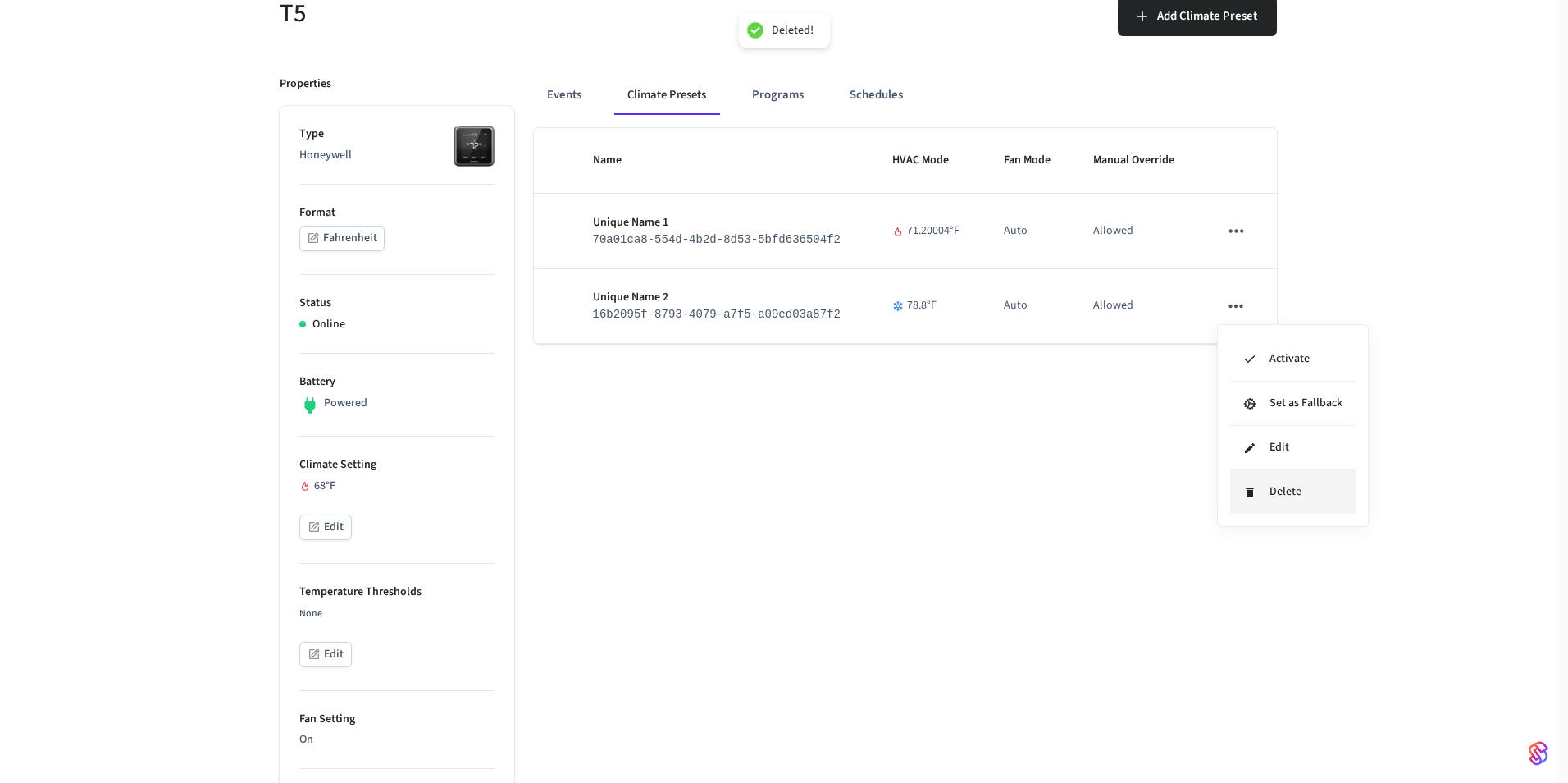
click at [1267, 495] on li "Delete" at bounding box center [1292, 491] width 126 height 44
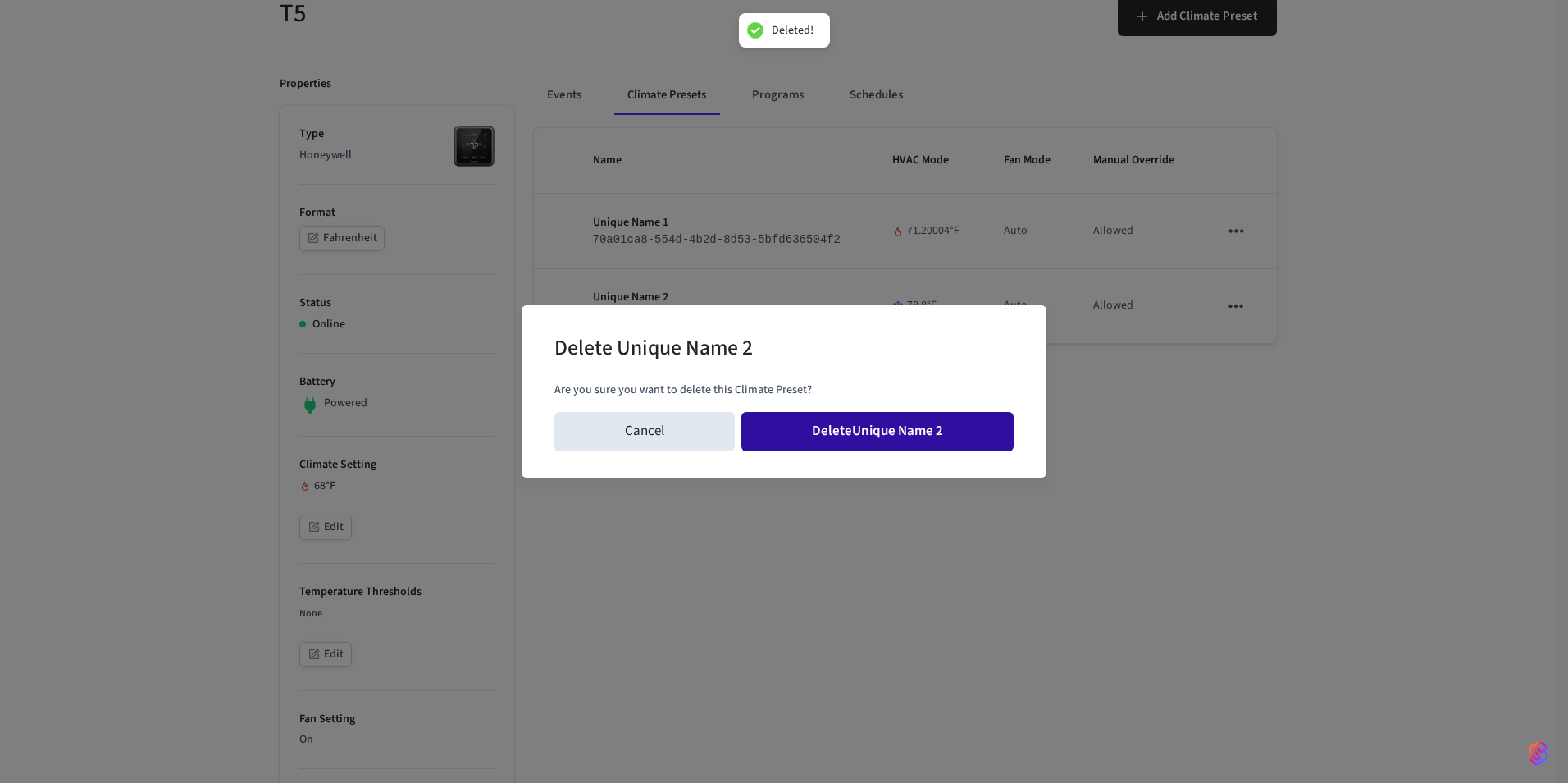
click at [956, 435] on button "Delete Unique Name 2" at bounding box center [877, 431] width 272 height 39
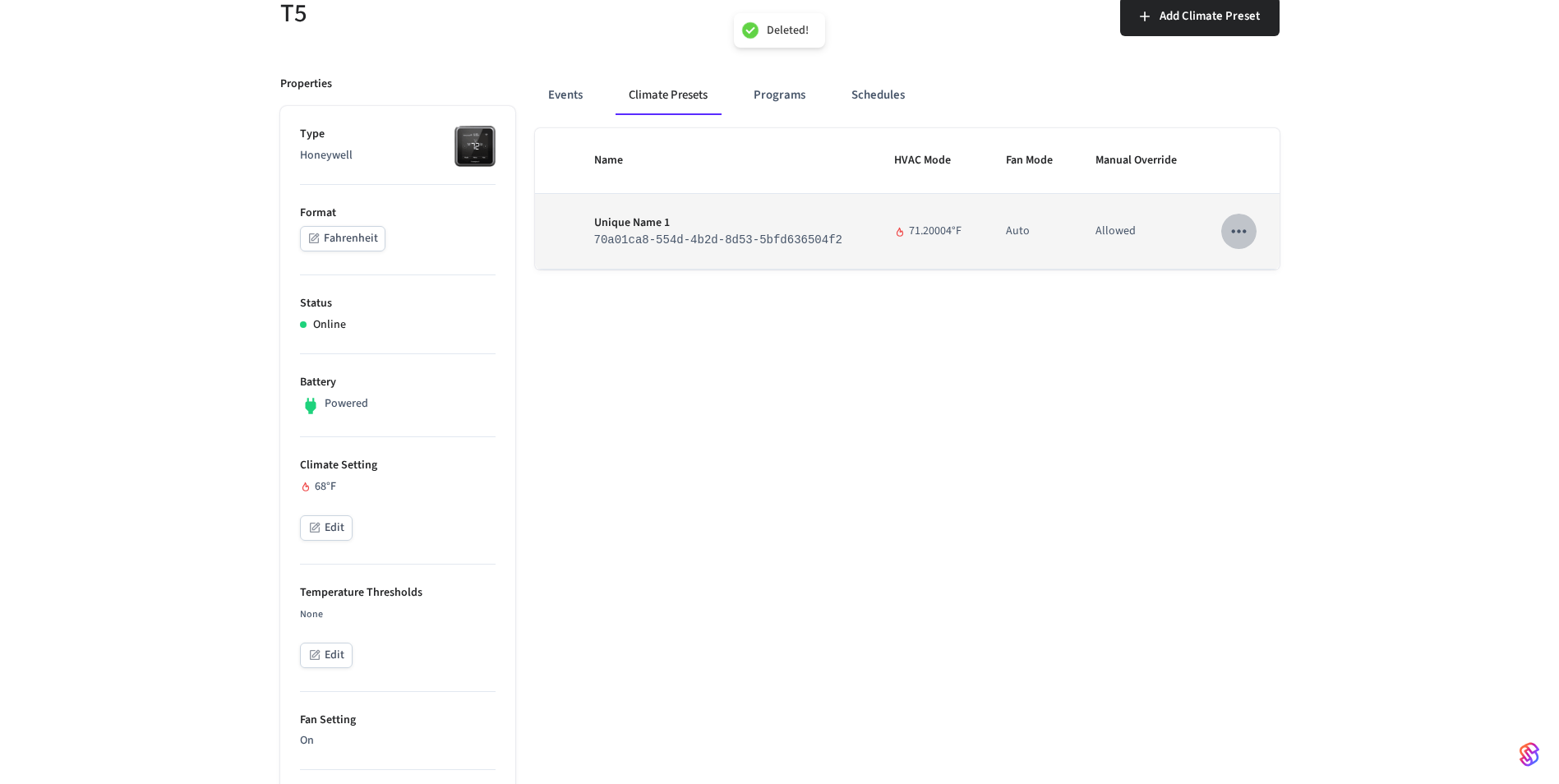
click at [1228, 234] on icon "sticky table" at bounding box center [1239, 231] width 21 height 21
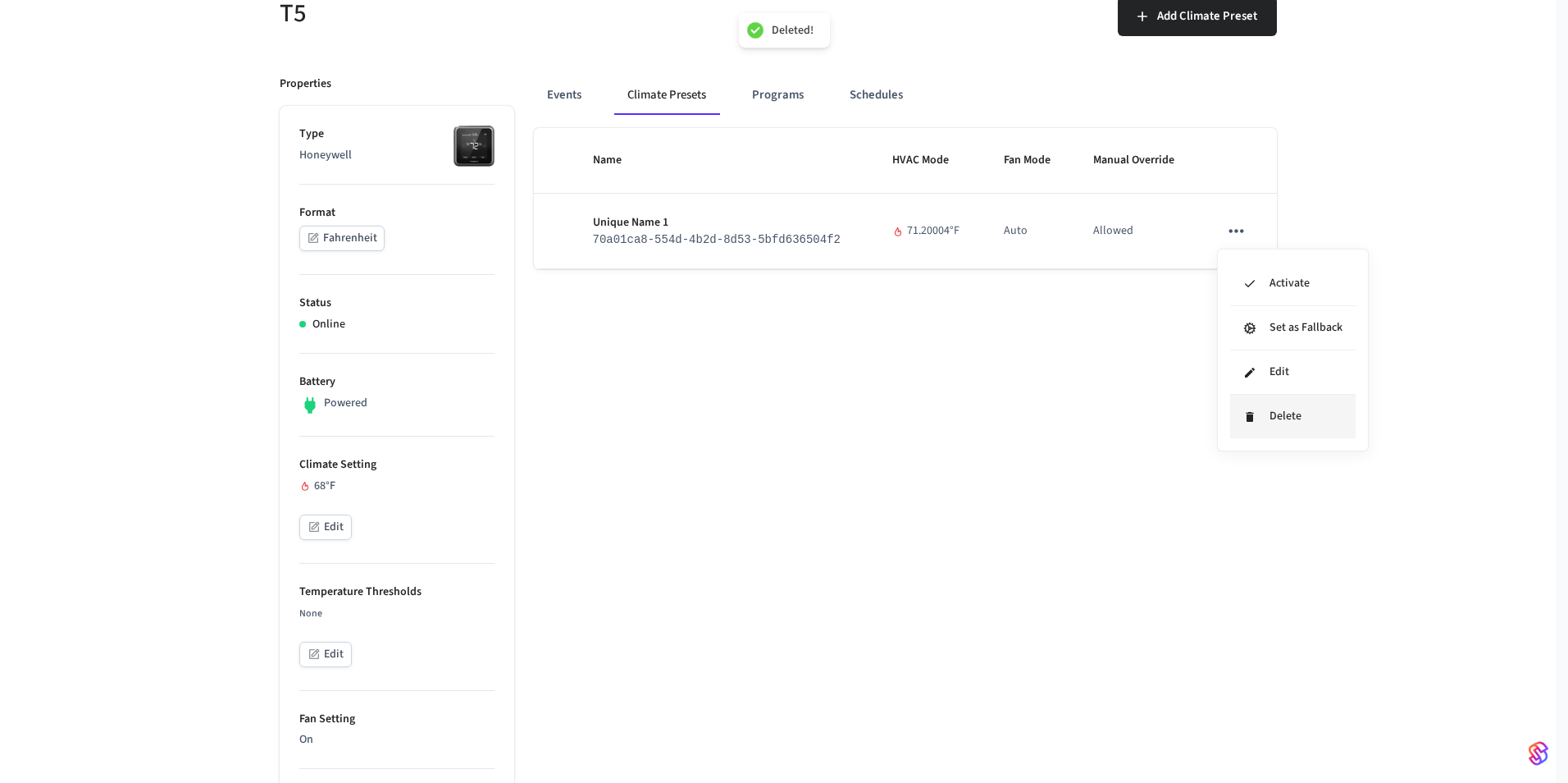
click at [1244, 407] on li "Delete" at bounding box center [1292, 416] width 126 height 44
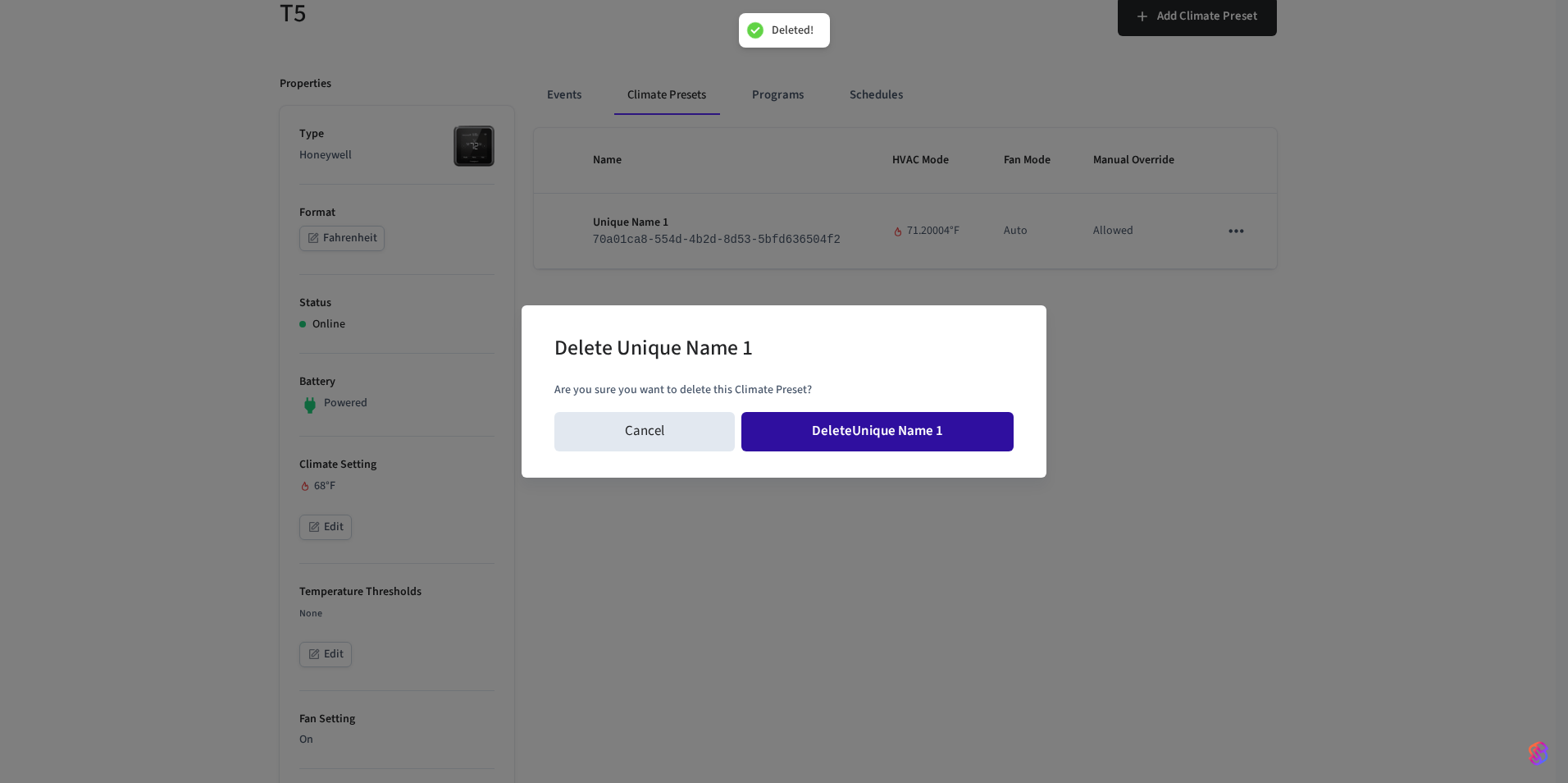
click at [932, 435] on button "Delete Unique Name 1" at bounding box center [877, 431] width 272 height 39
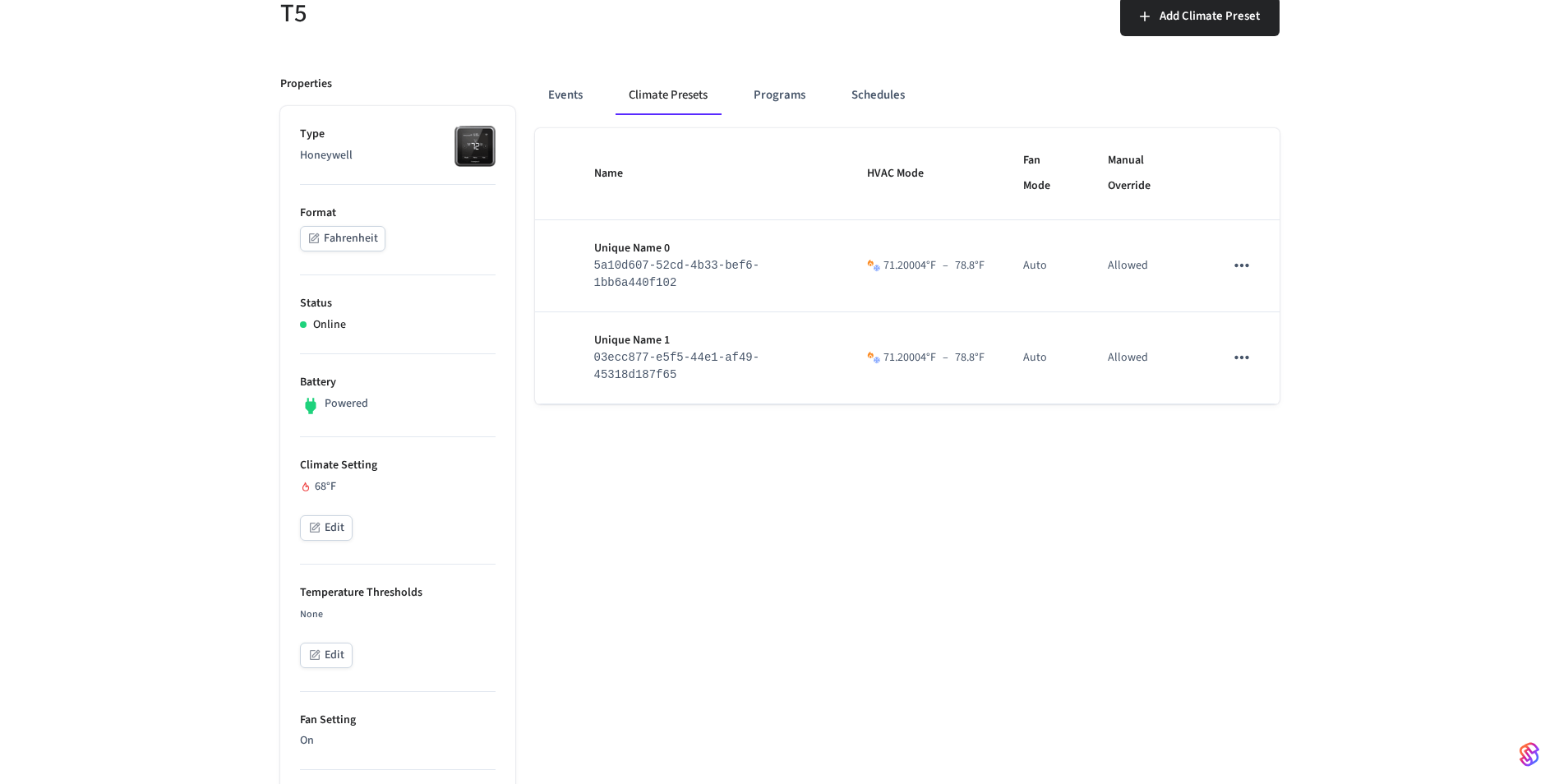
click at [675, 103] on button "Climate Presets" at bounding box center [668, 95] width 105 height 39
